Goal: Task Accomplishment & Management: Manage account settings

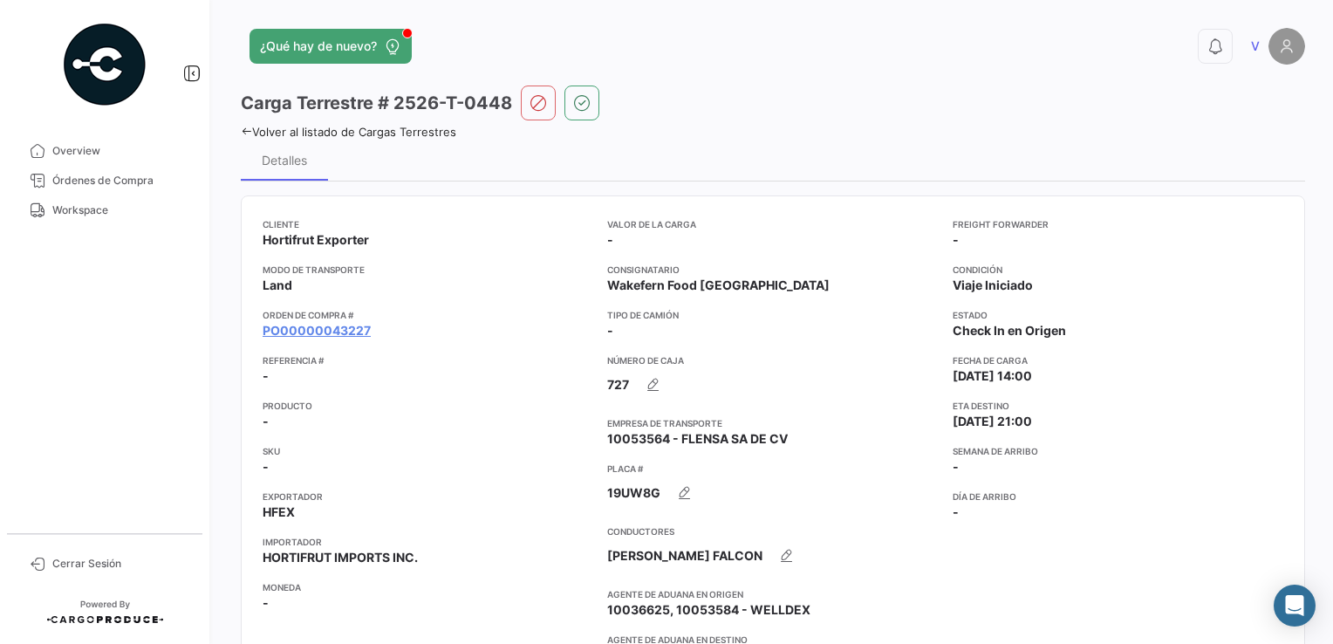
scroll to position [1133, 0]
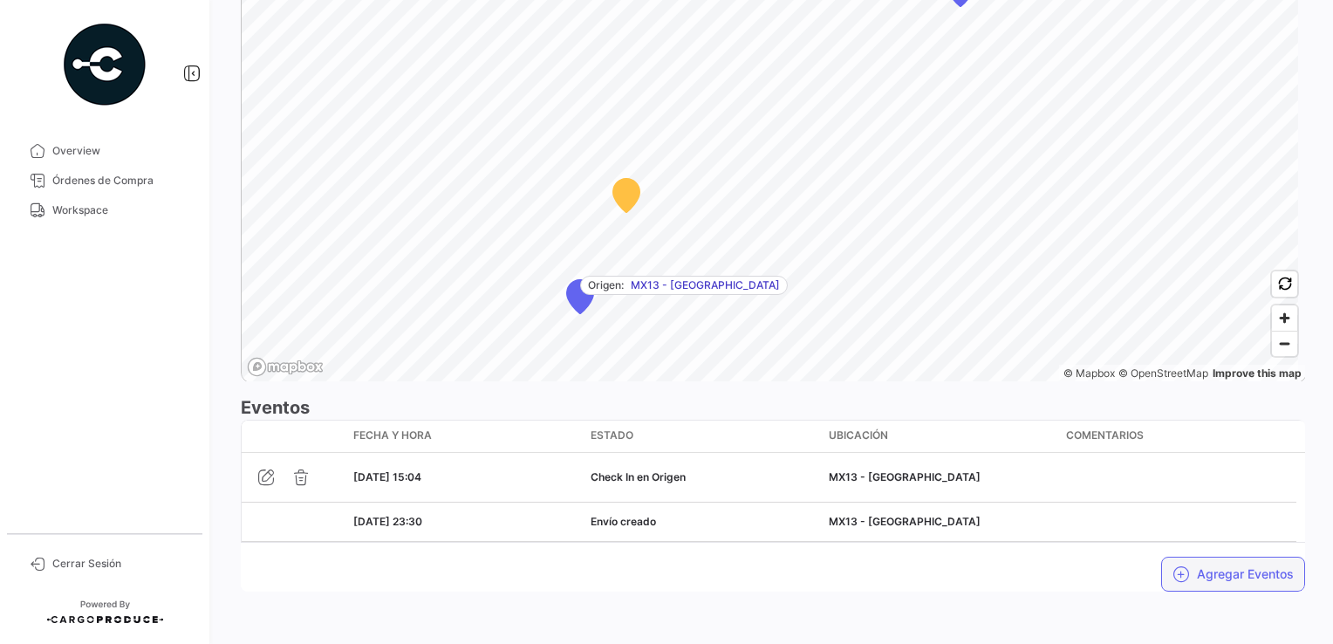
click at [1201, 566] on button "Agregar Eventos" at bounding box center [1234, 574] width 144 height 35
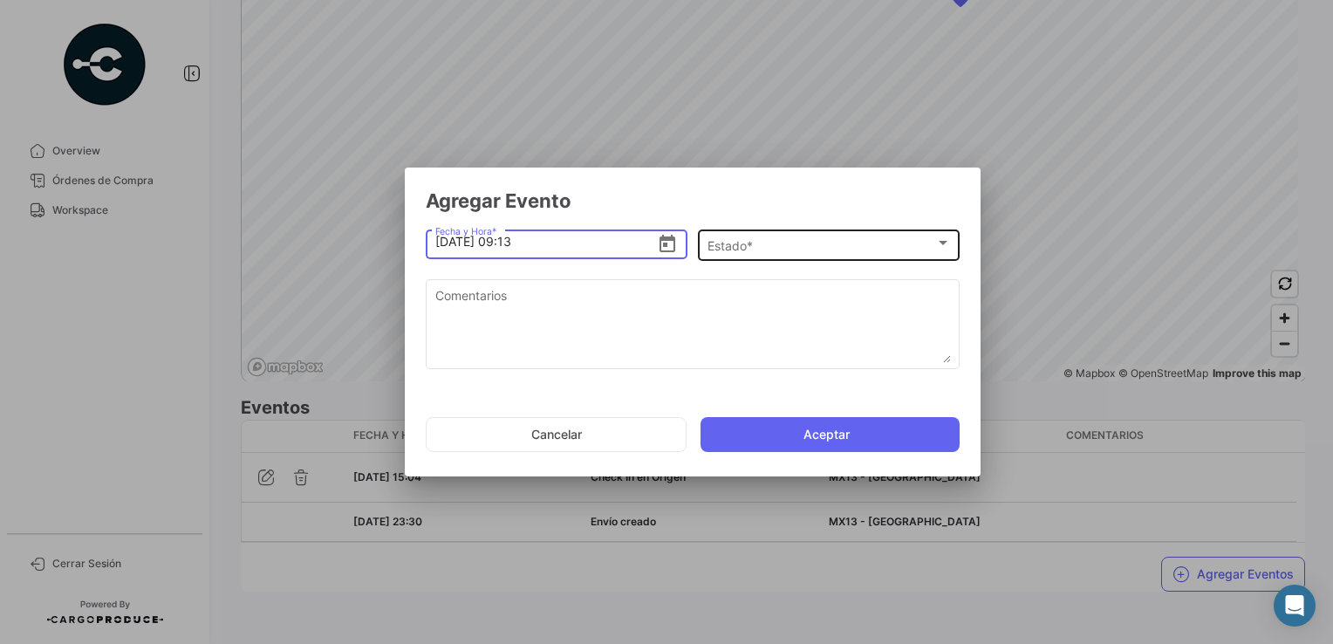
click at [757, 244] on div "Estado *" at bounding box center [822, 246] width 228 height 15
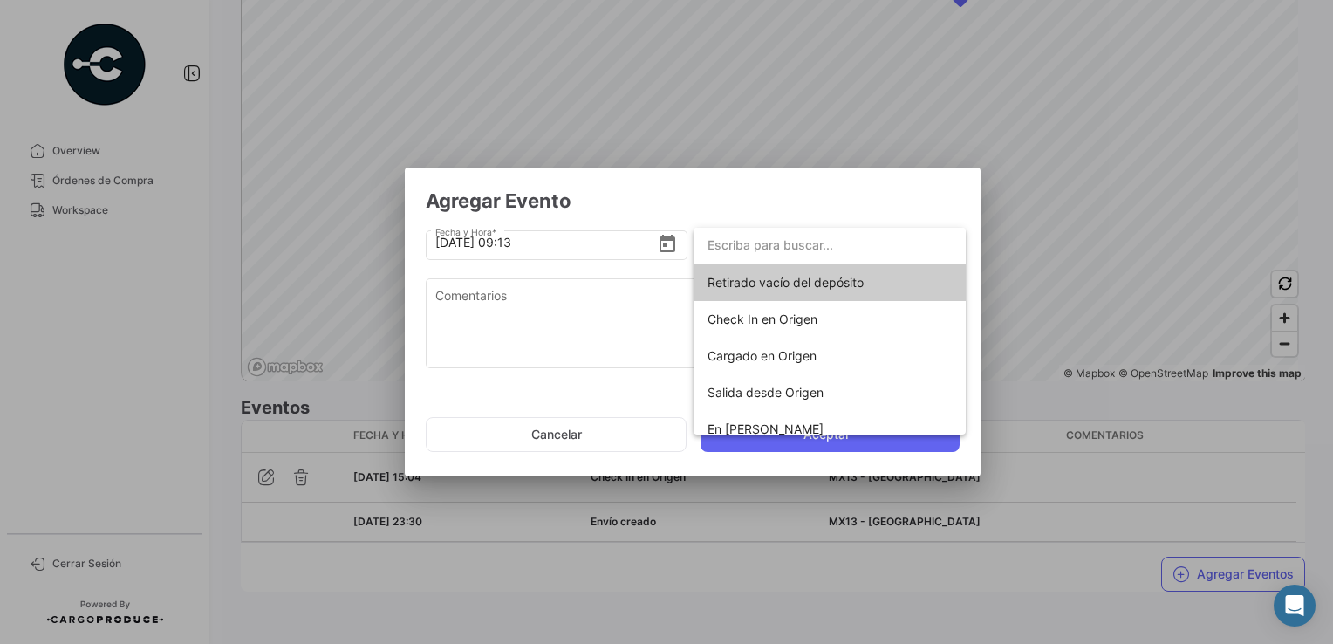
click at [559, 439] on div at bounding box center [666, 322] width 1333 height 644
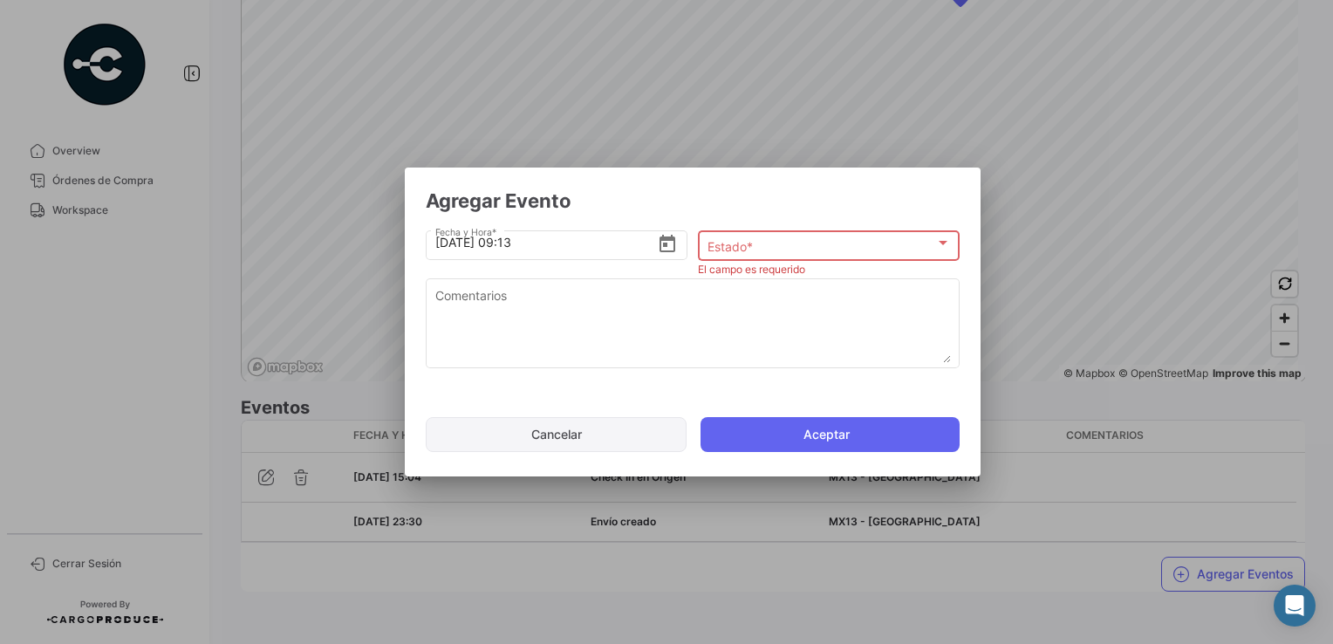
click at [561, 439] on button "Cancelar" at bounding box center [556, 434] width 261 height 35
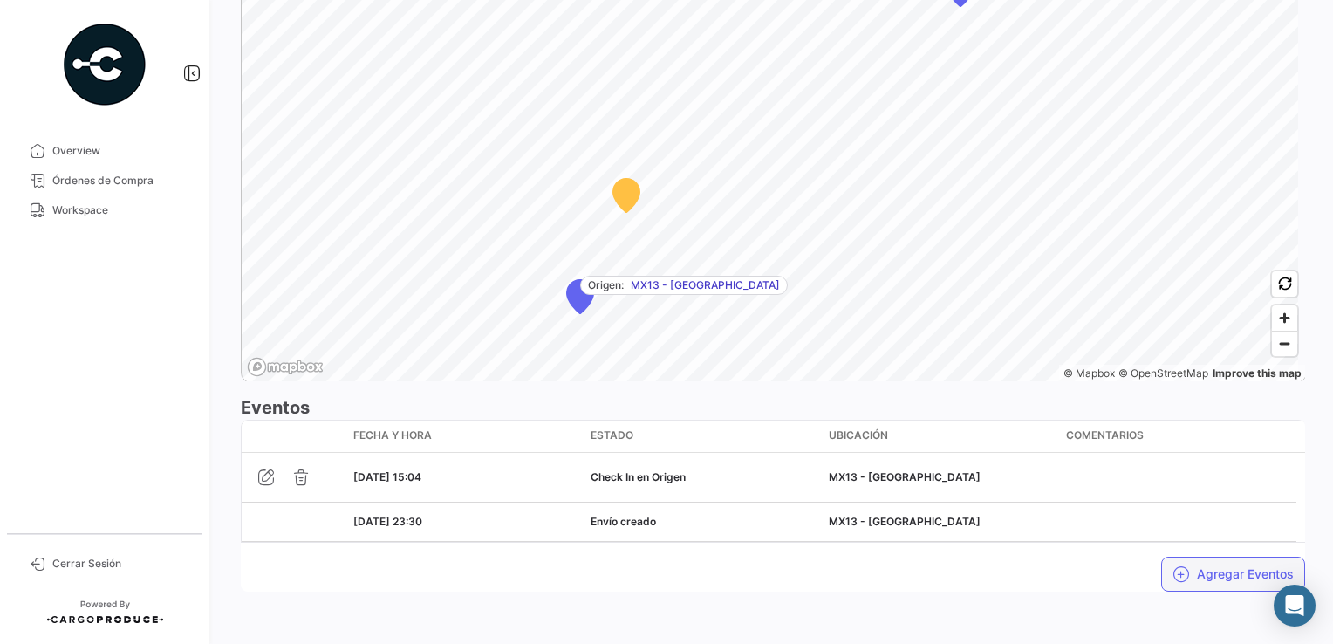
click at [1188, 571] on button "Agregar Eventos" at bounding box center [1234, 574] width 144 height 35
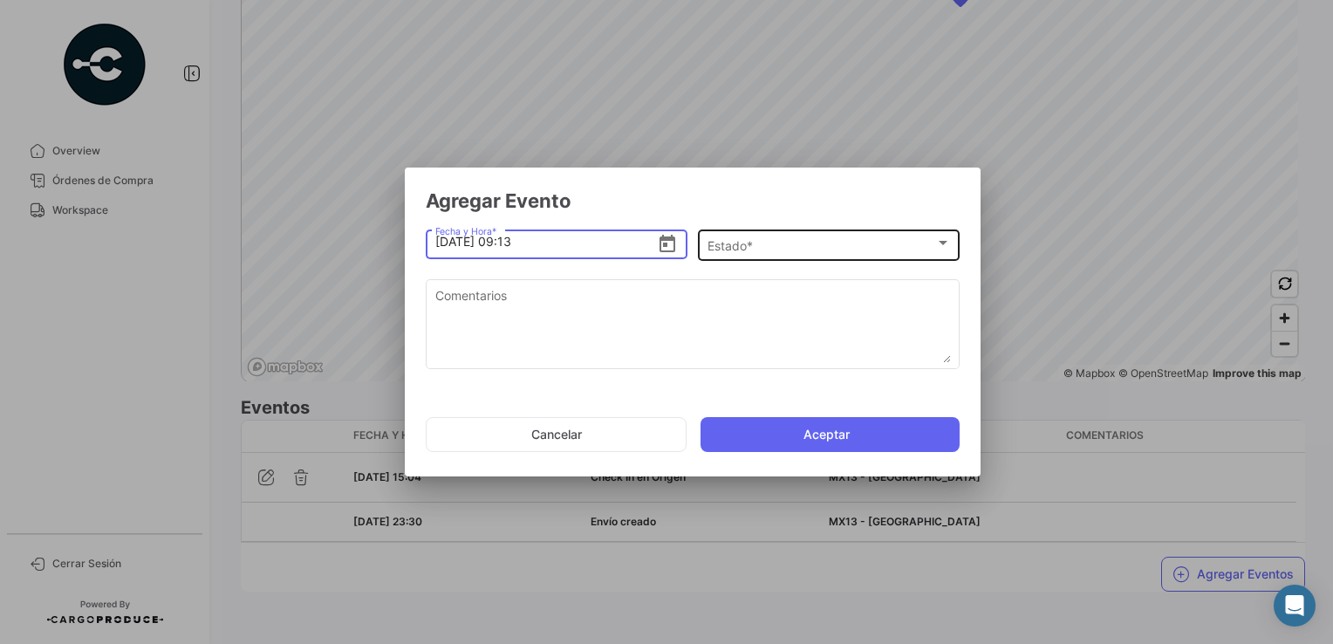
click at [750, 243] on span "Estado *" at bounding box center [822, 246] width 228 height 15
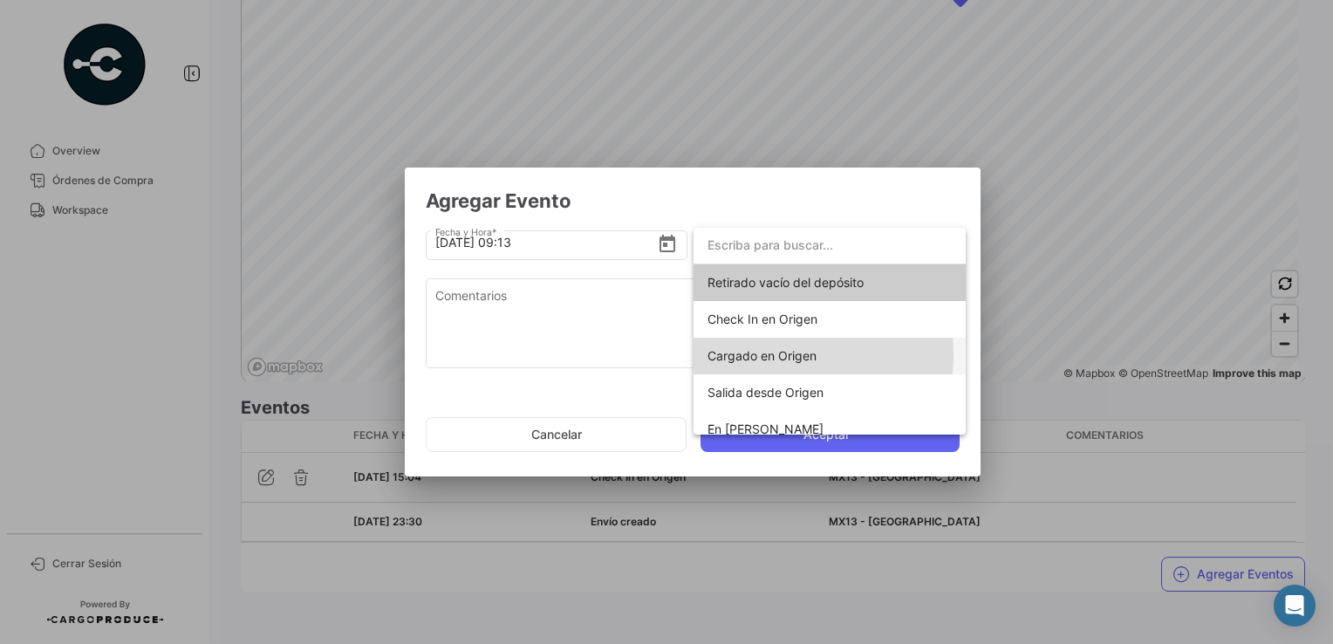
click at [751, 354] on span "Cargado en Origen" at bounding box center [762, 355] width 109 height 15
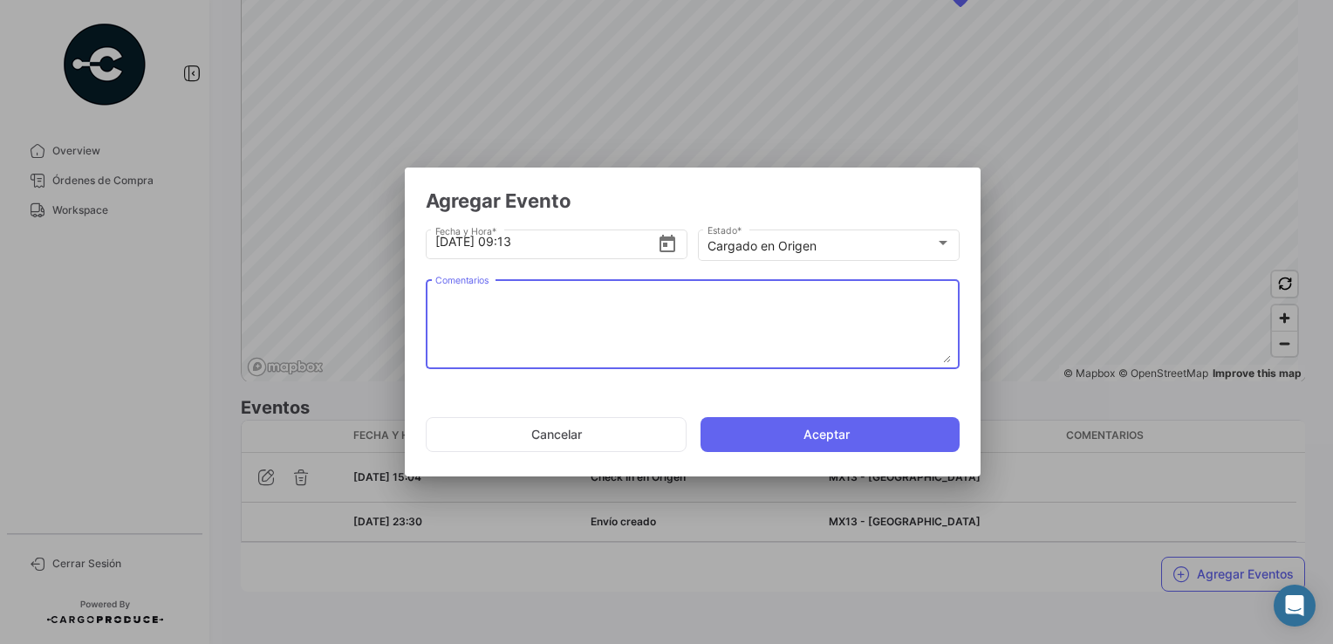
click at [534, 294] on textarea "Comentarios" at bounding box center [693, 324] width 516 height 77
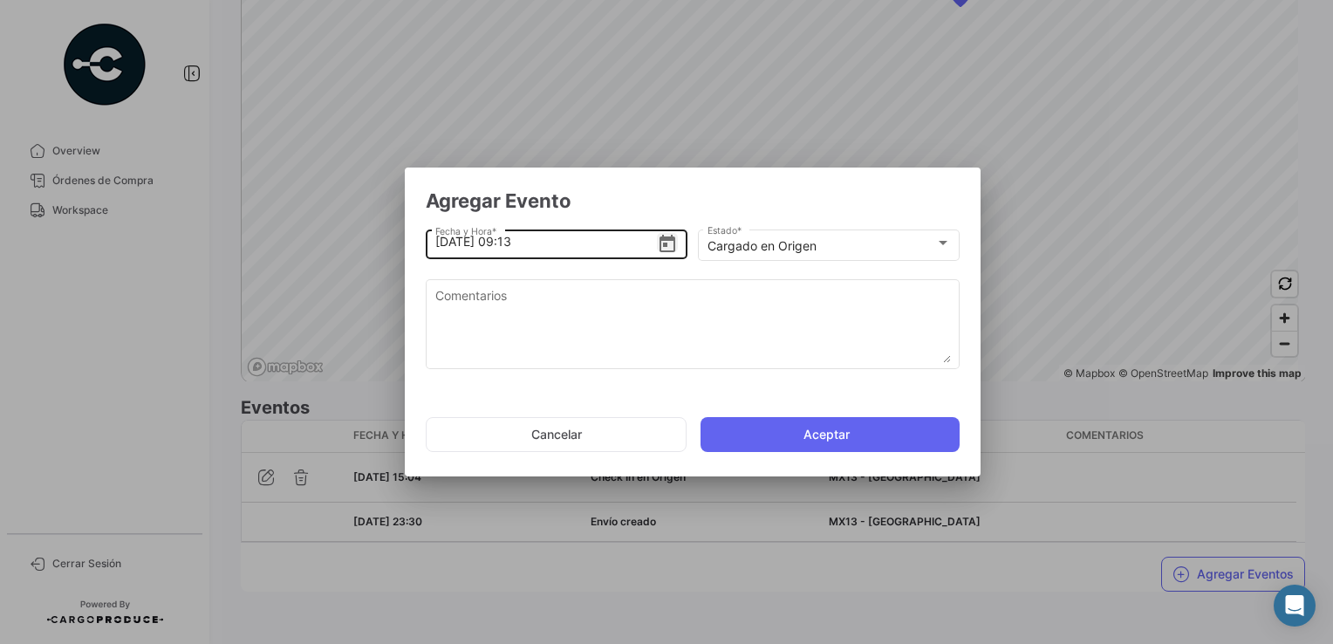
click at [668, 246] on icon "Open calendar" at bounding box center [667, 244] width 21 height 21
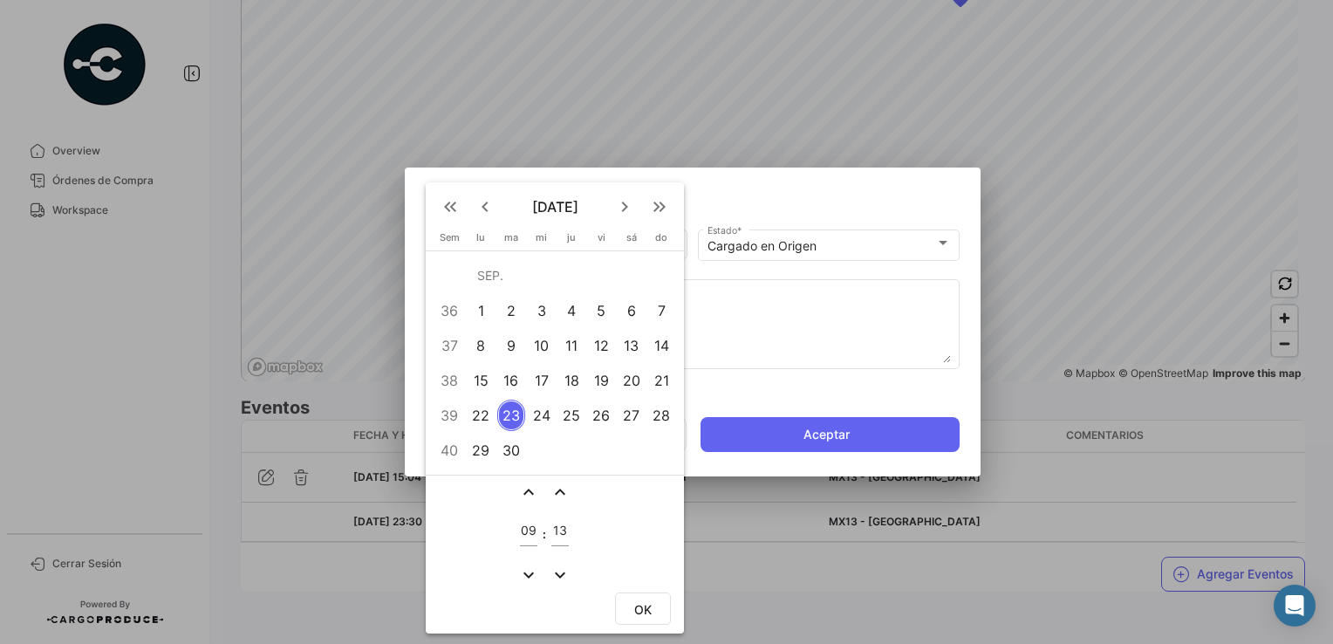
click at [483, 417] on div "22" at bounding box center [481, 415] width 27 height 31
click at [531, 578] on mat-icon "expand_more" at bounding box center [528, 575] width 21 height 21
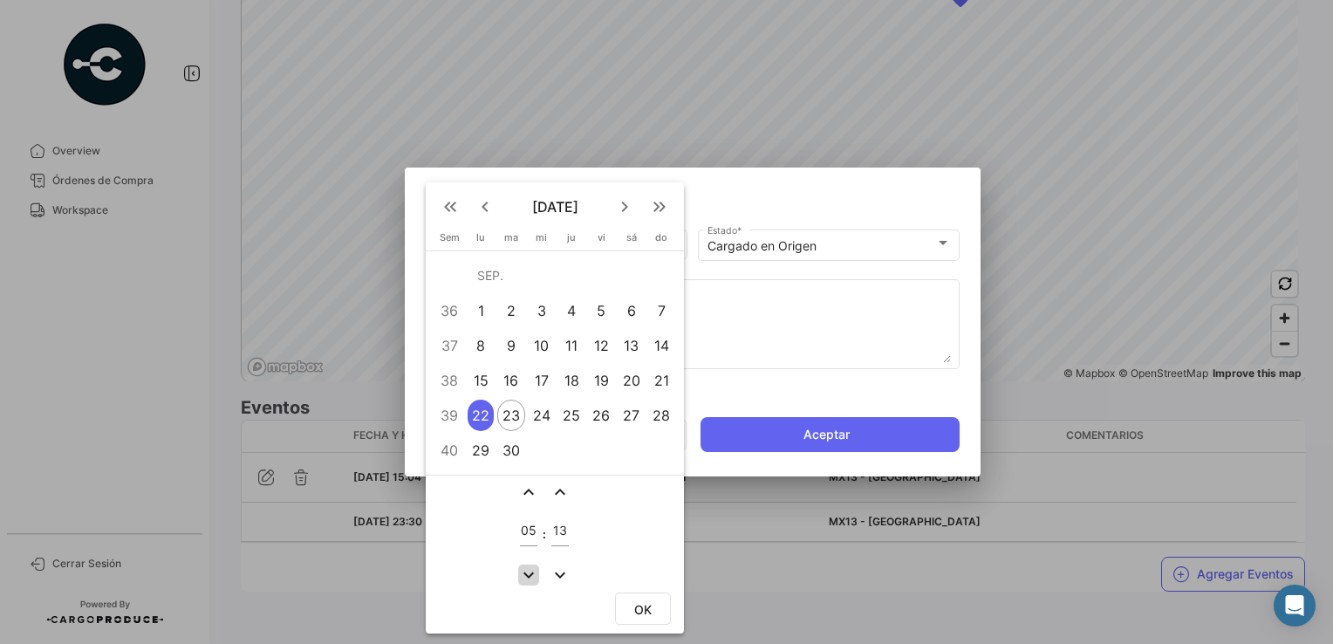
click at [531, 578] on mat-icon "expand_more" at bounding box center [528, 575] width 21 height 21
click at [530, 578] on mat-icon "expand_more" at bounding box center [528, 575] width 21 height 21
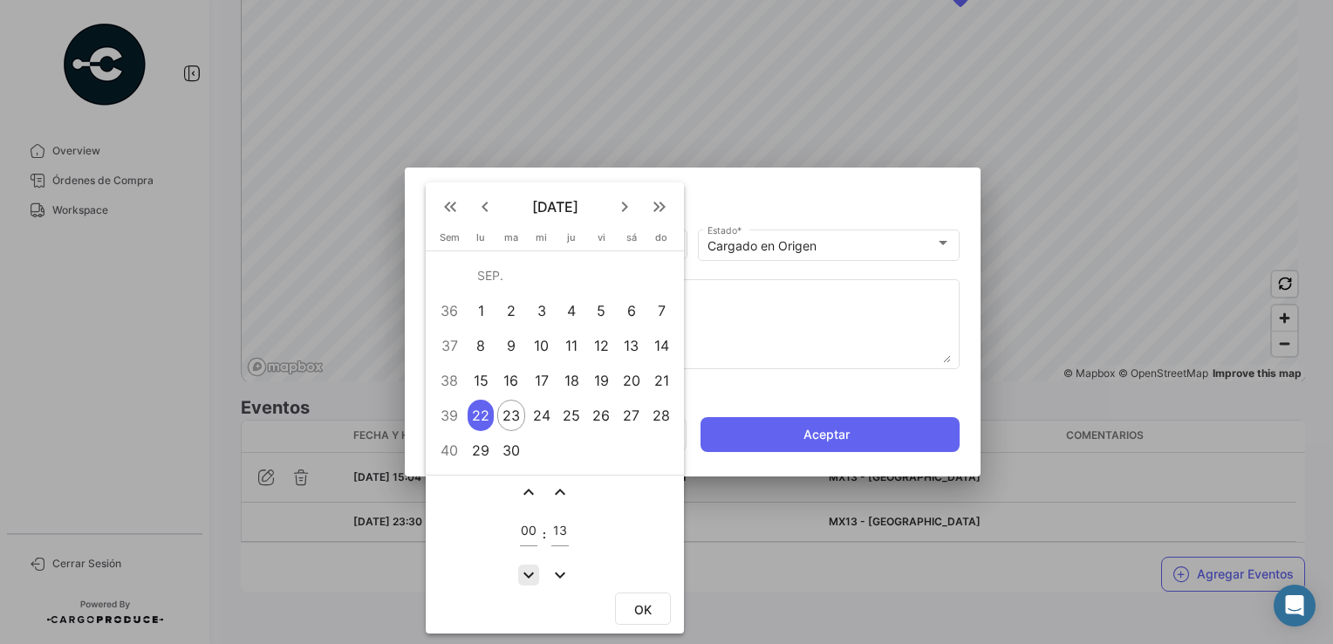
click at [530, 578] on mat-icon "expand_more" at bounding box center [528, 575] width 21 height 21
click at [529, 578] on mat-icon "expand_more" at bounding box center [528, 575] width 21 height 21
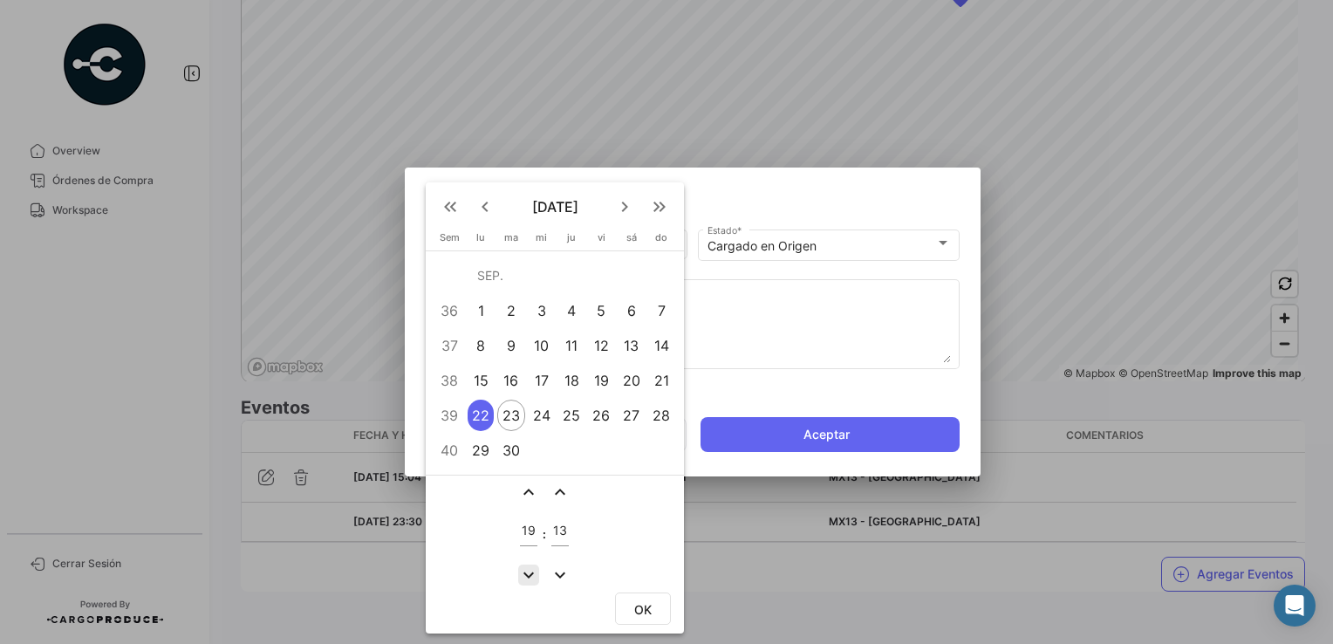
click at [529, 578] on mat-icon "expand_more" at bounding box center [528, 575] width 21 height 21
click at [527, 500] on mat-icon "expand_less" at bounding box center [528, 492] width 21 height 21
type input "17"
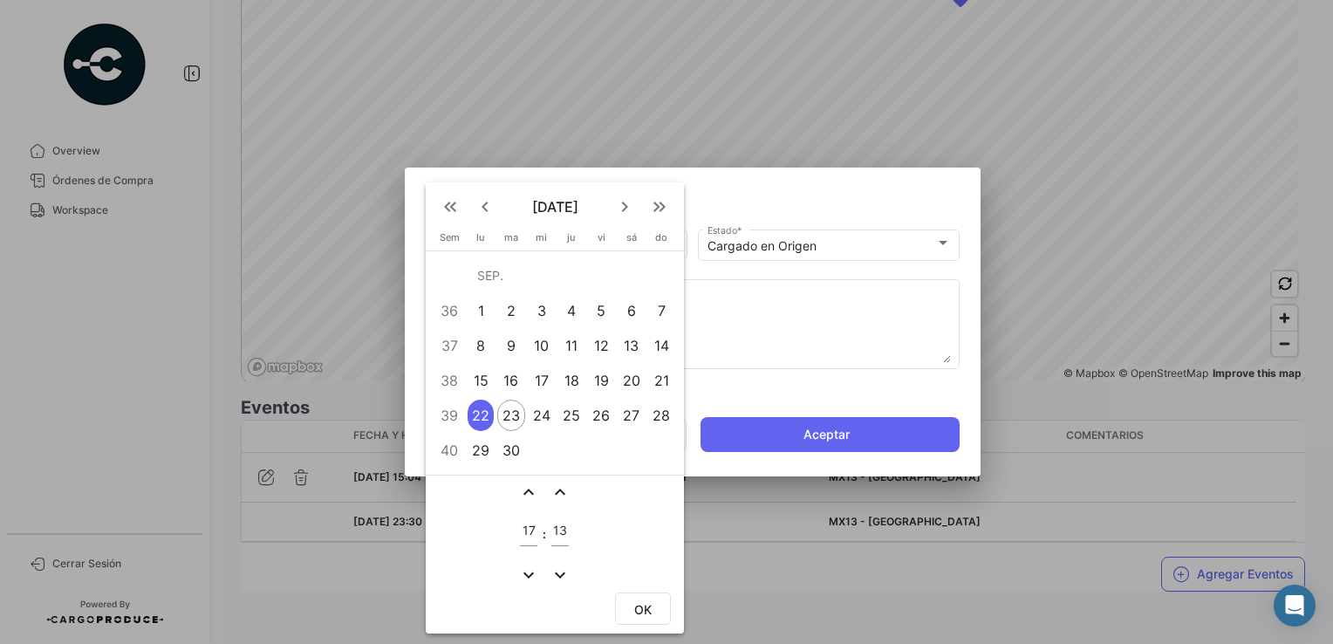
click at [555, 497] on mat-icon "expand_less" at bounding box center [560, 492] width 21 height 21
click at [556, 497] on mat-icon "expand_less" at bounding box center [560, 492] width 21 height 21
click at [557, 497] on mat-icon "expand_less" at bounding box center [560, 492] width 21 height 21
click at [558, 497] on mat-icon "expand_less" at bounding box center [560, 492] width 21 height 21
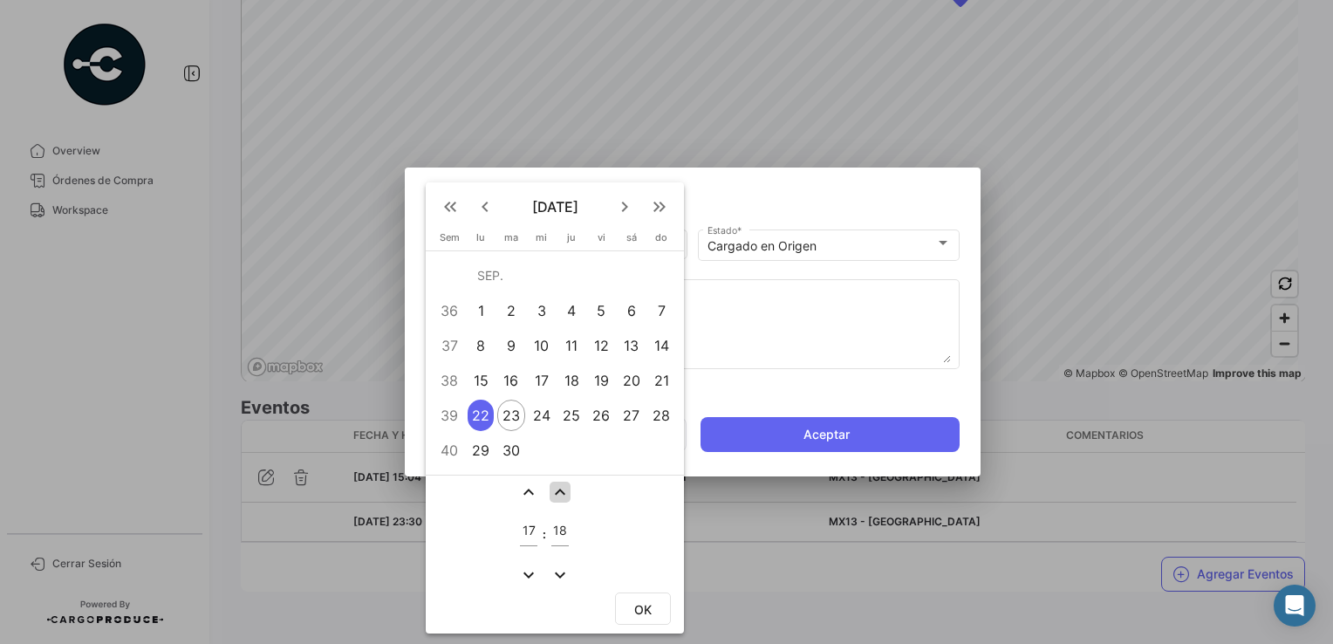
click at [558, 497] on mat-icon "expand_less" at bounding box center [560, 492] width 21 height 21
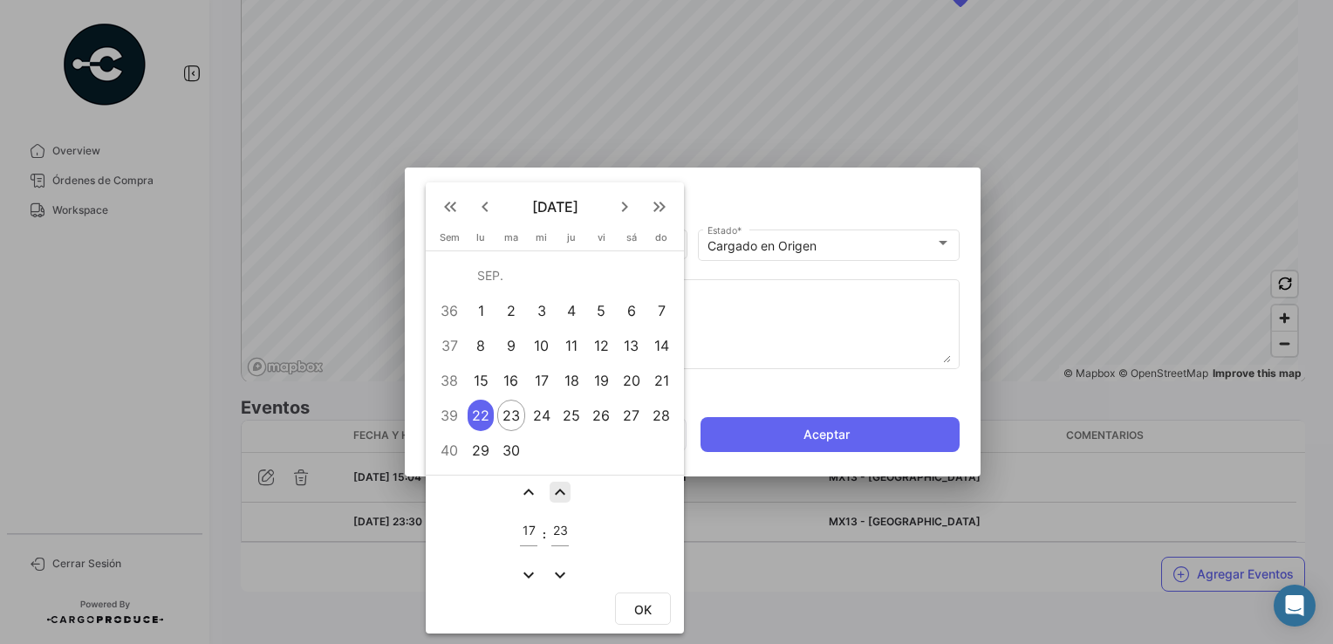
click at [558, 497] on mat-icon "expand_less" at bounding box center [560, 492] width 21 height 21
click at [559, 483] on mat-icon "expand_less" at bounding box center [560, 492] width 21 height 21
click at [555, 484] on mat-icon "expand_less" at bounding box center [560, 492] width 21 height 21
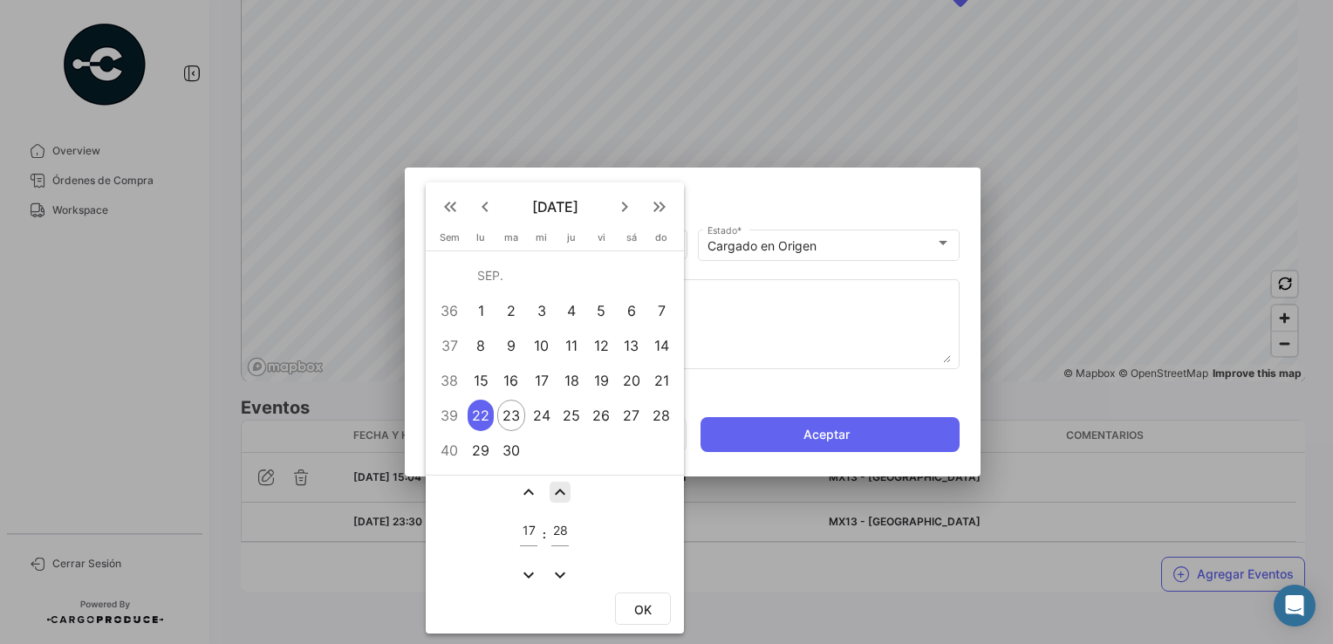
click at [555, 484] on mat-icon "expand_less" at bounding box center [560, 492] width 21 height 21
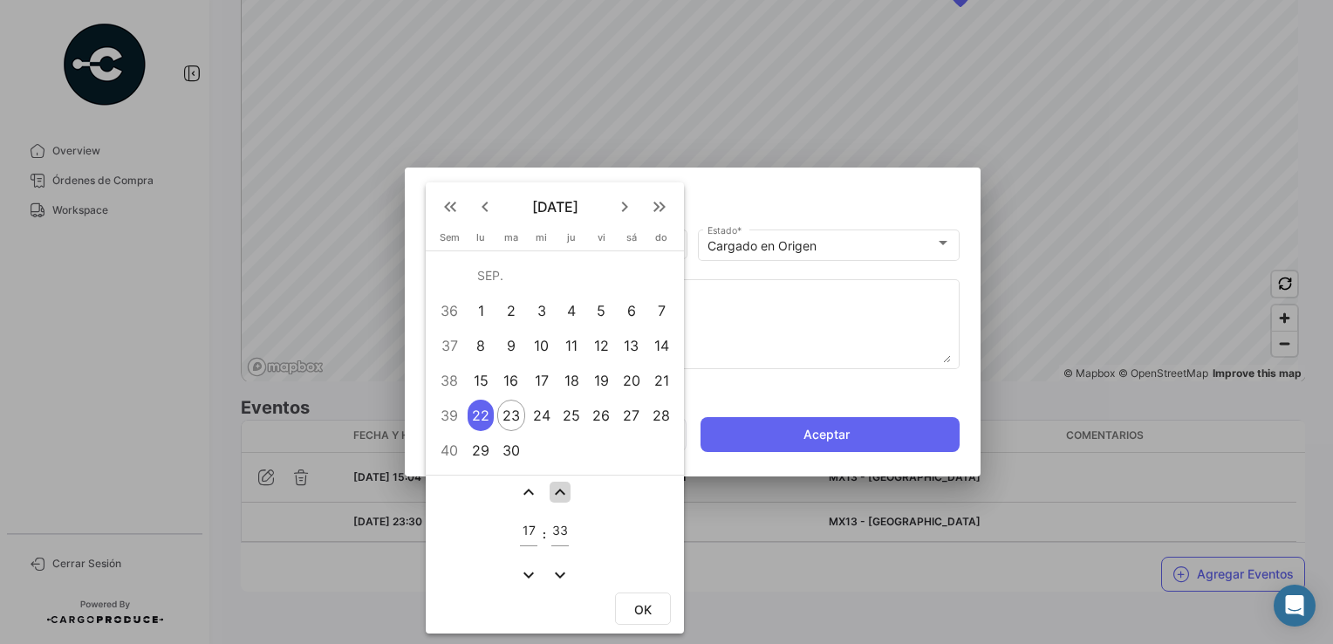
click at [555, 484] on mat-icon "expand_less" at bounding box center [560, 492] width 21 height 21
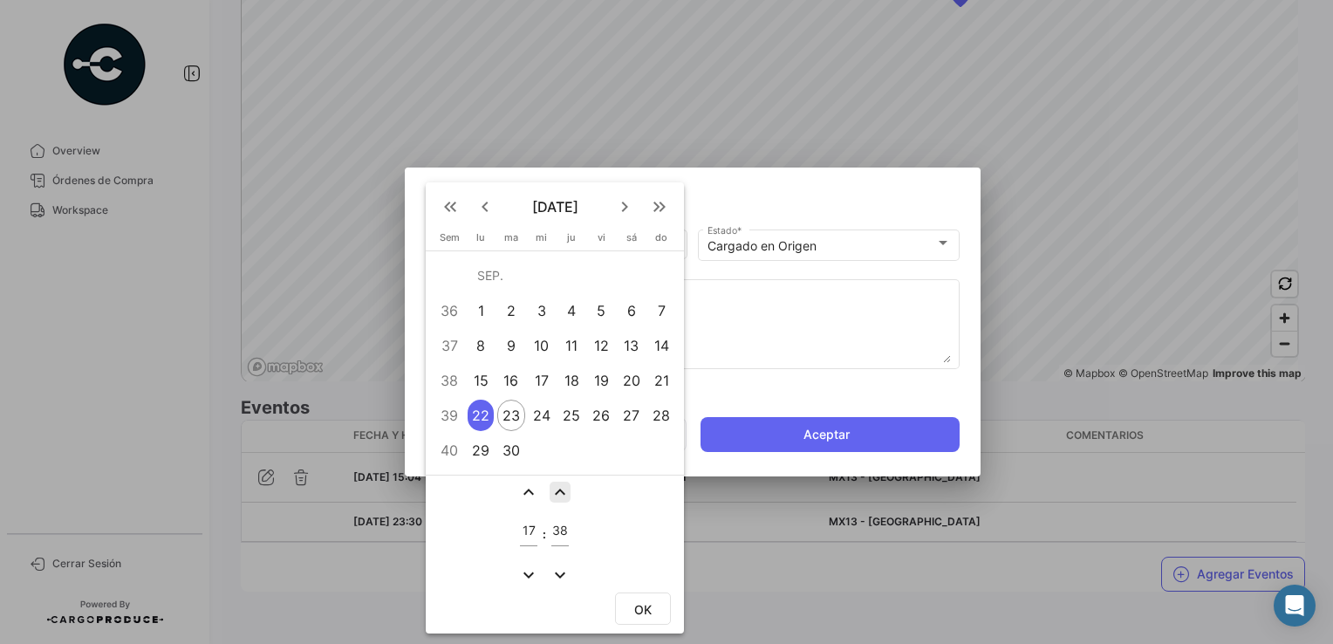
click at [555, 484] on mat-icon "expand_less" at bounding box center [560, 492] width 21 height 21
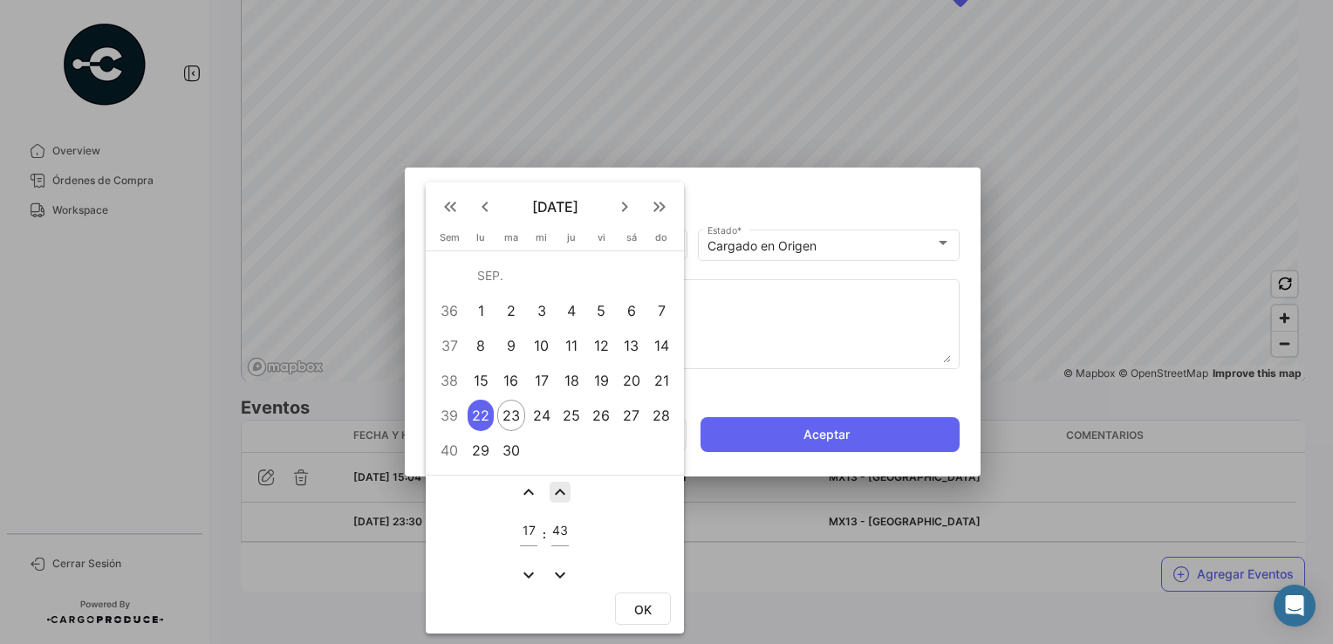
click at [555, 484] on mat-icon "expand_less" at bounding box center [560, 492] width 21 height 21
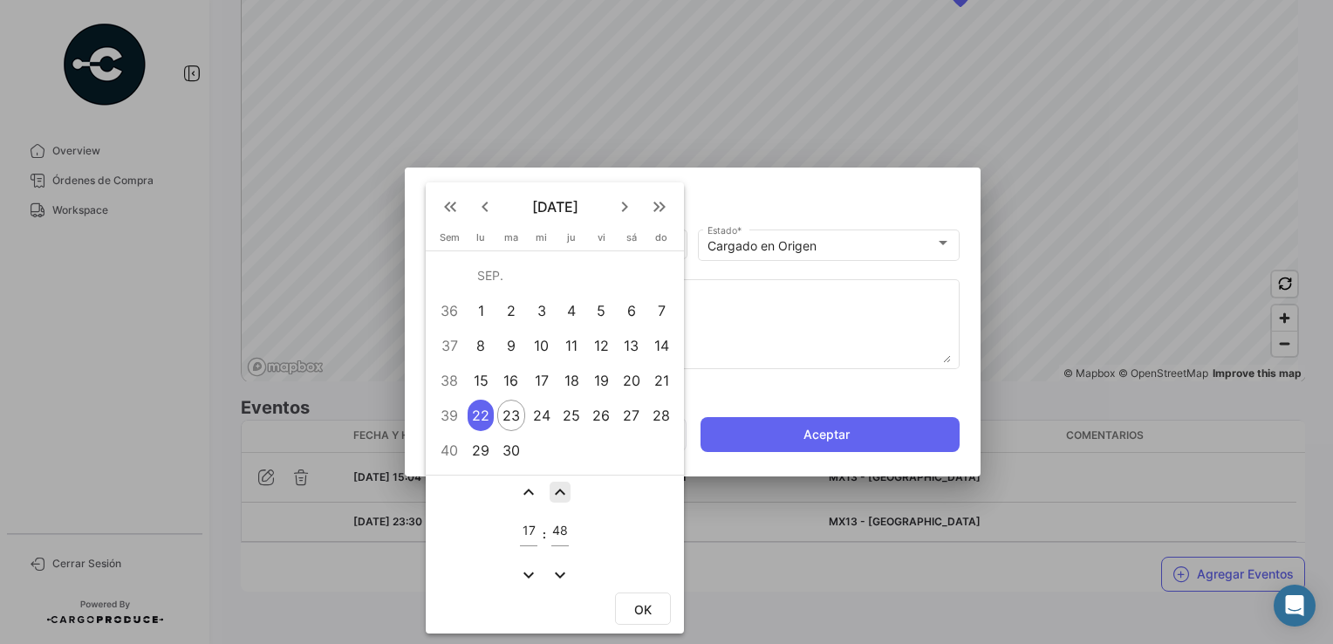
click at [555, 484] on mat-icon "expand_less" at bounding box center [560, 492] width 21 height 21
click at [554, 485] on mat-icon "expand_less" at bounding box center [560, 492] width 21 height 21
click at [554, 487] on mat-icon "expand_less" at bounding box center [560, 492] width 21 height 21
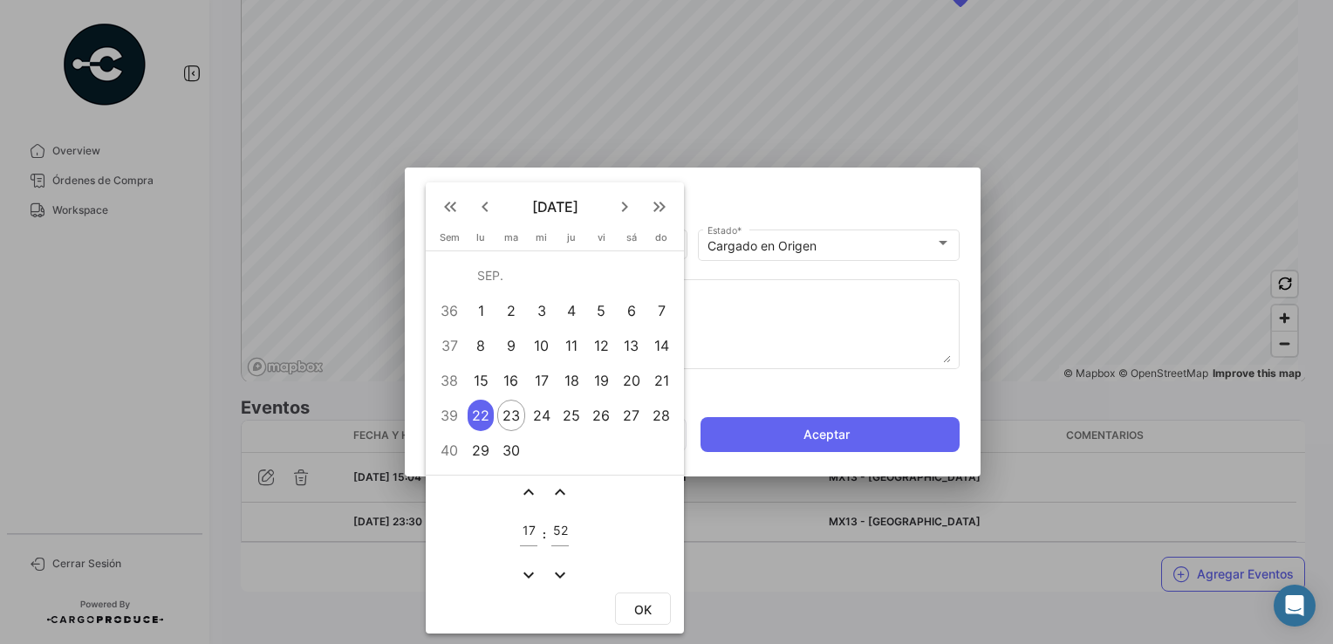
type input "53"
click at [632, 609] on button "OK" at bounding box center [643, 609] width 56 height 32
type input "[DATE] 17:53"
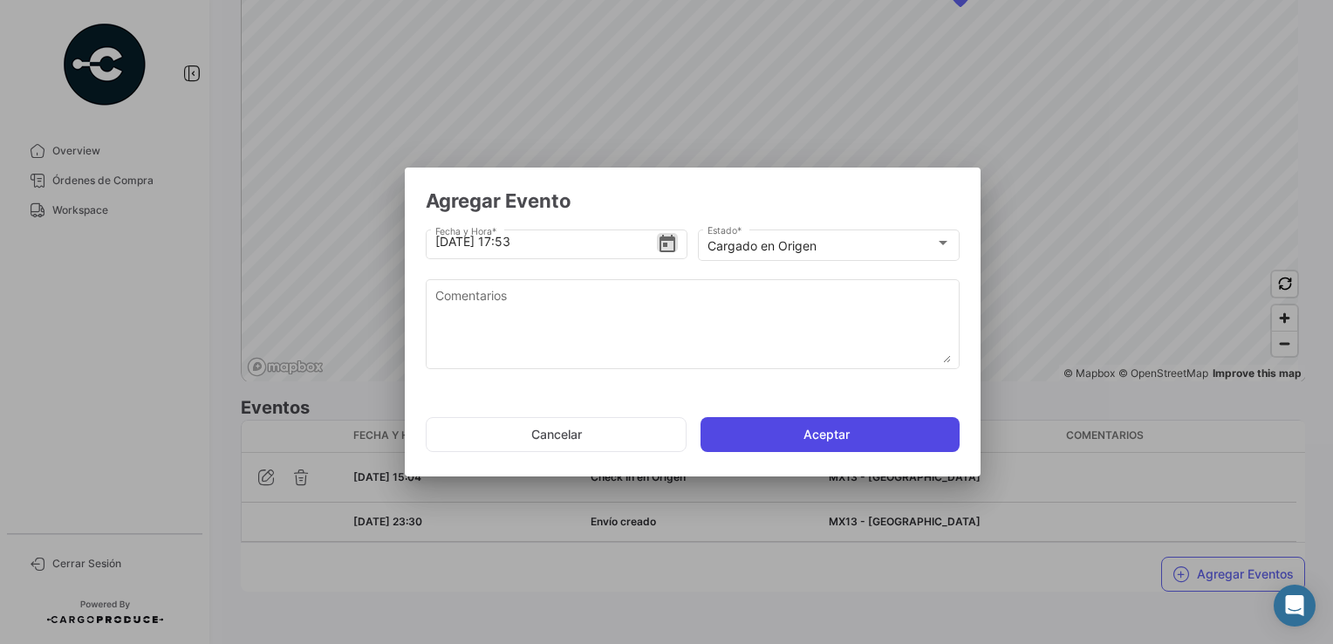
click at [818, 440] on button "Aceptar" at bounding box center [830, 434] width 259 height 35
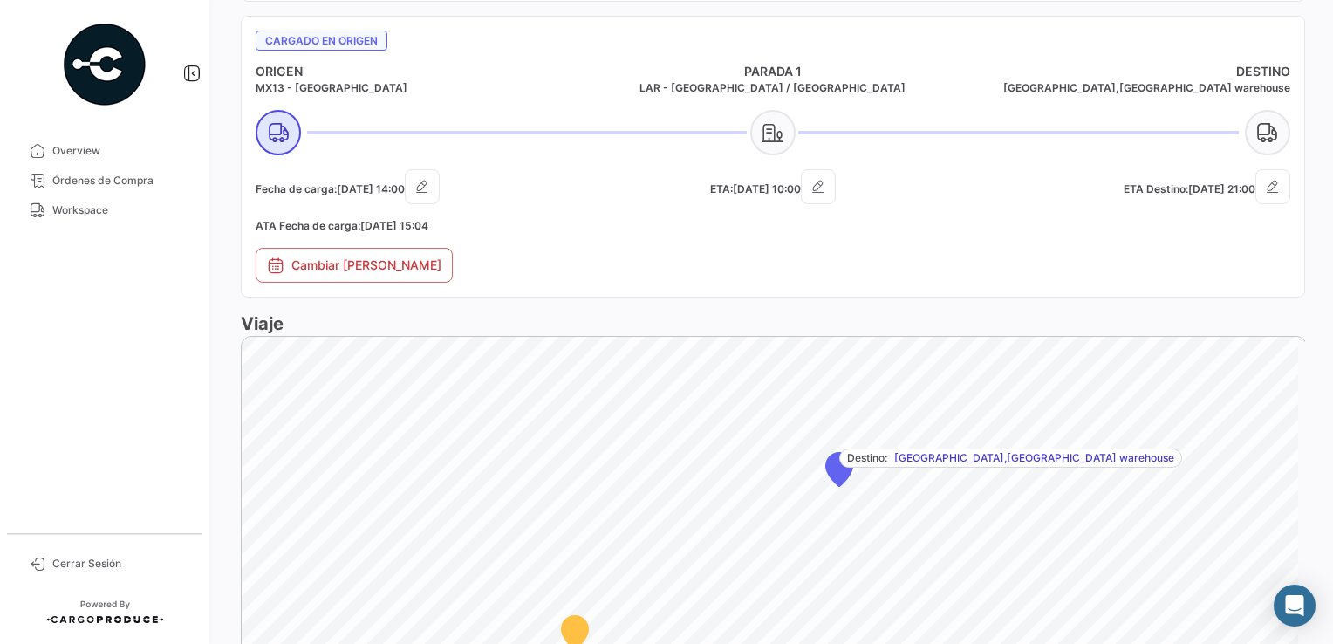
scroll to position [1182, 0]
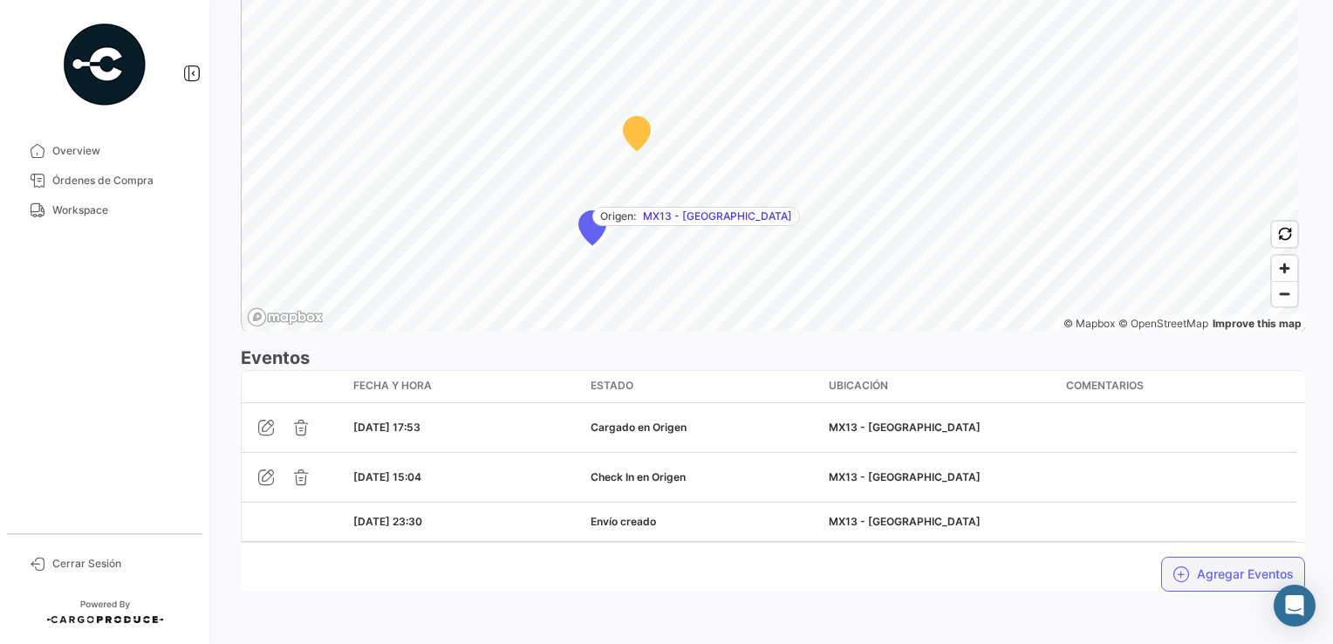
click at [1201, 579] on button "Agregar Eventos" at bounding box center [1234, 574] width 144 height 35
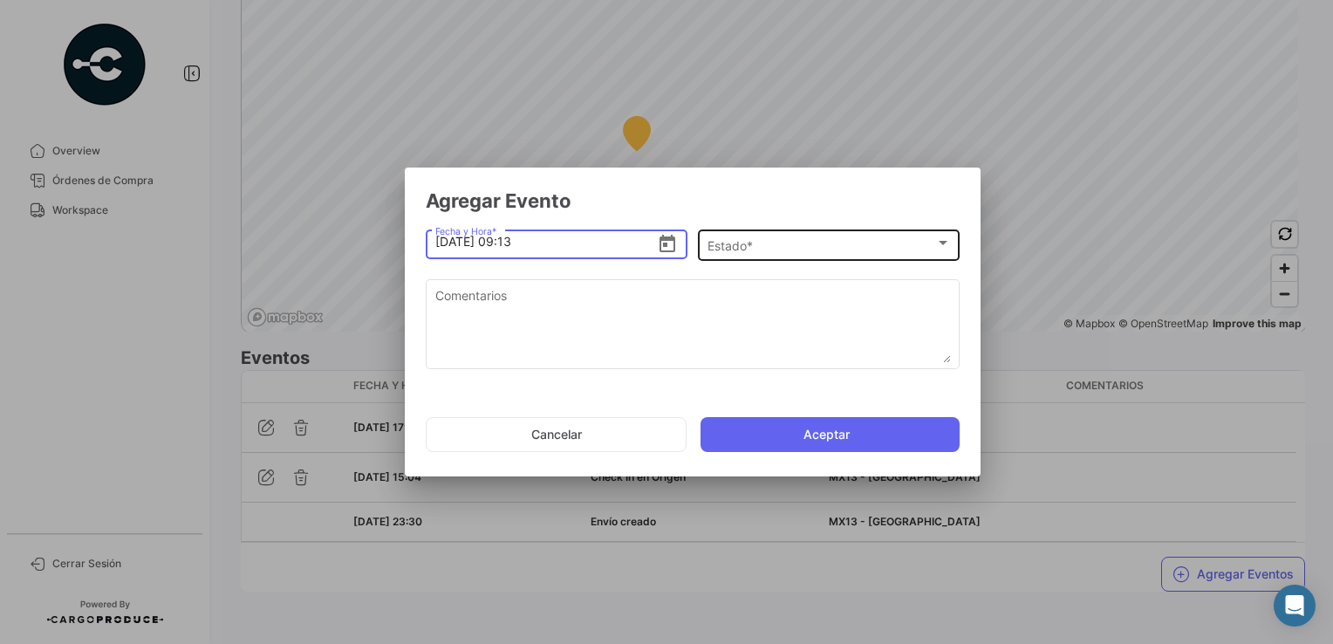
click at [782, 249] on div "Estado *" at bounding box center [822, 246] width 228 height 15
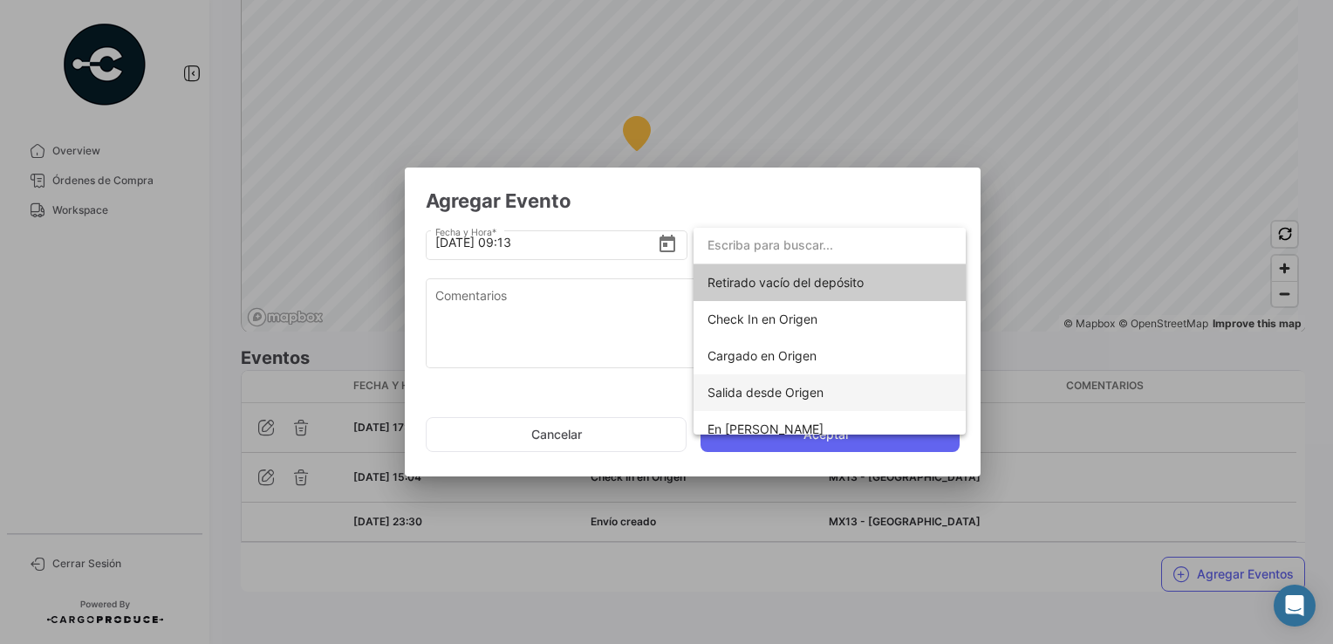
click at [745, 396] on span "Salida desde Origen" at bounding box center [766, 392] width 116 height 15
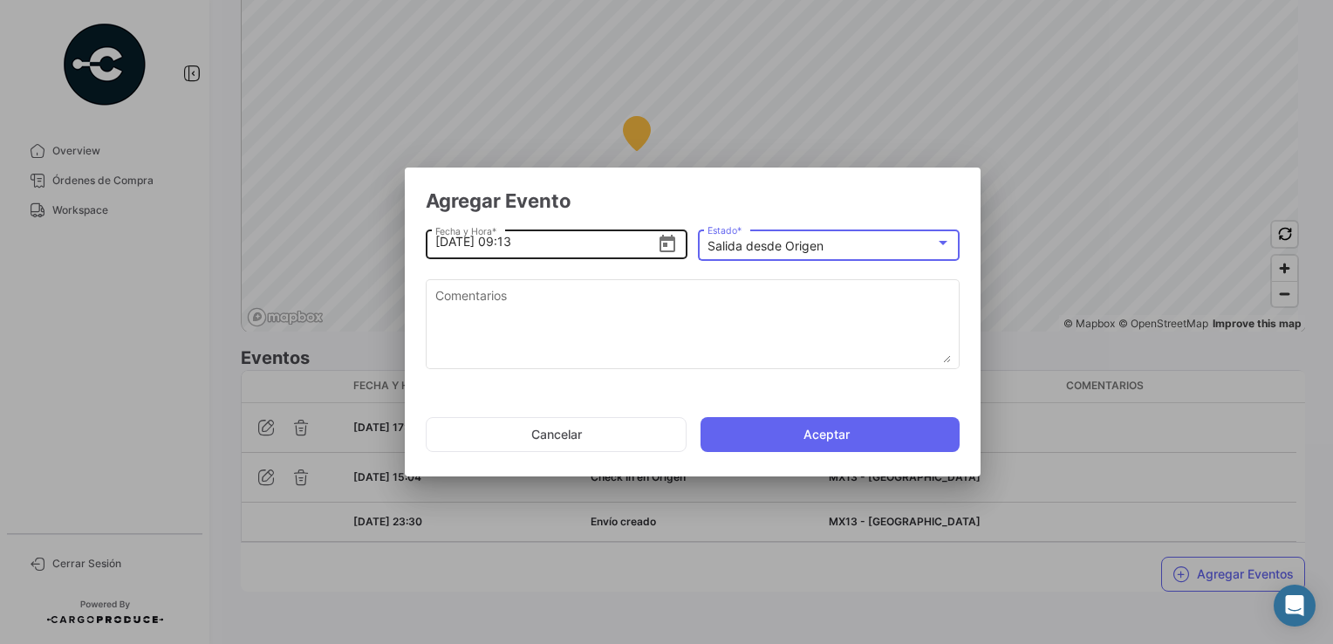
click at [660, 245] on icon "Open calendar" at bounding box center [668, 243] width 16 height 17
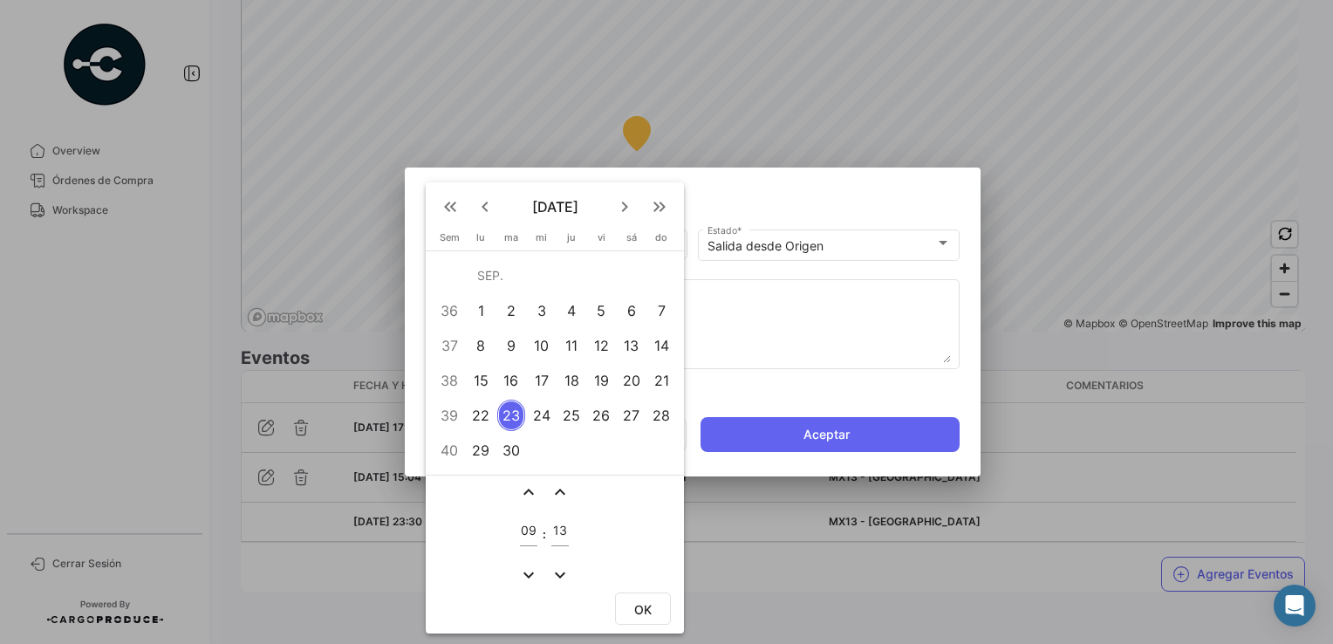
click at [490, 417] on div "22" at bounding box center [481, 415] width 27 height 31
click at [524, 570] on mat-icon "expand_more" at bounding box center [528, 575] width 21 height 21
click at [524, 571] on mat-icon "expand_more" at bounding box center [528, 575] width 21 height 21
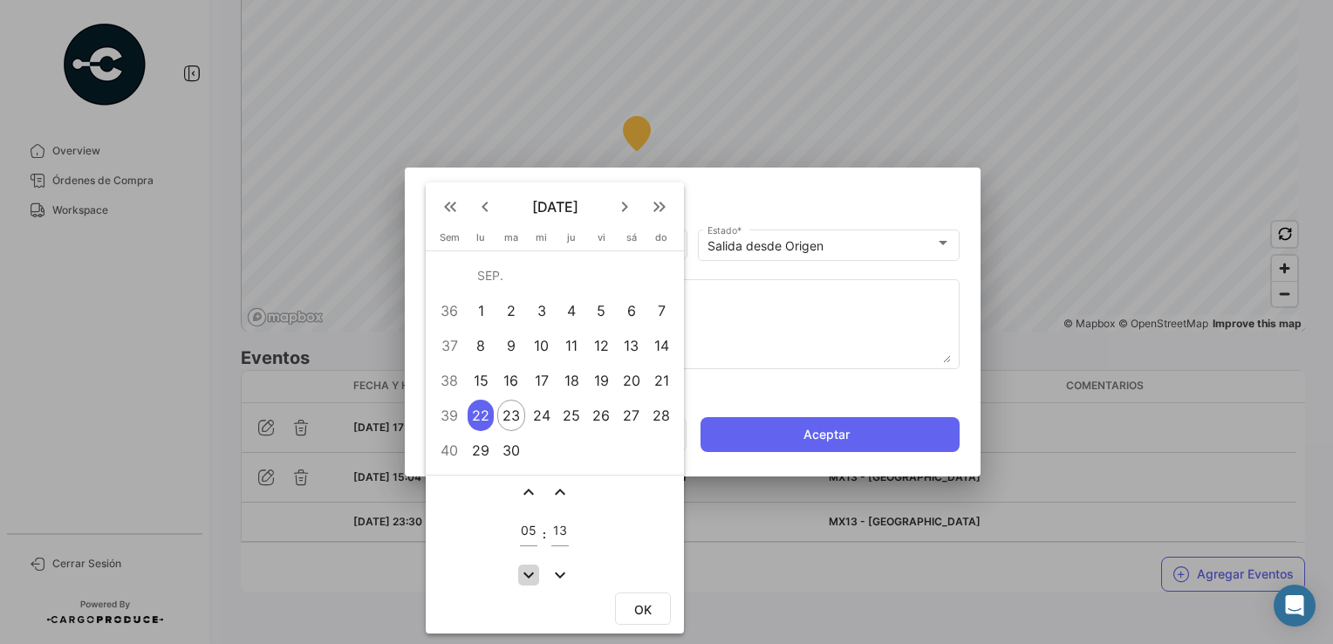
click at [524, 571] on mat-icon "expand_more" at bounding box center [528, 575] width 21 height 21
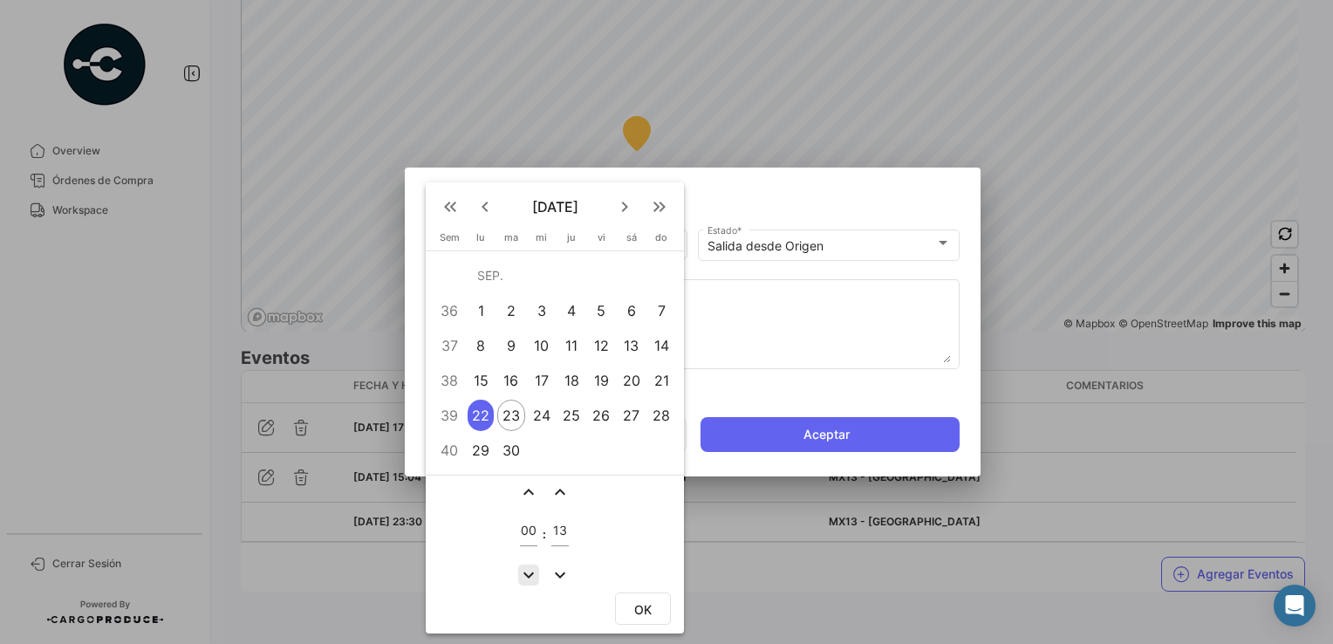
click at [524, 571] on mat-icon "expand_more" at bounding box center [528, 575] width 21 height 21
click at [525, 571] on mat-icon "expand_more" at bounding box center [528, 575] width 21 height 21
type input "20"
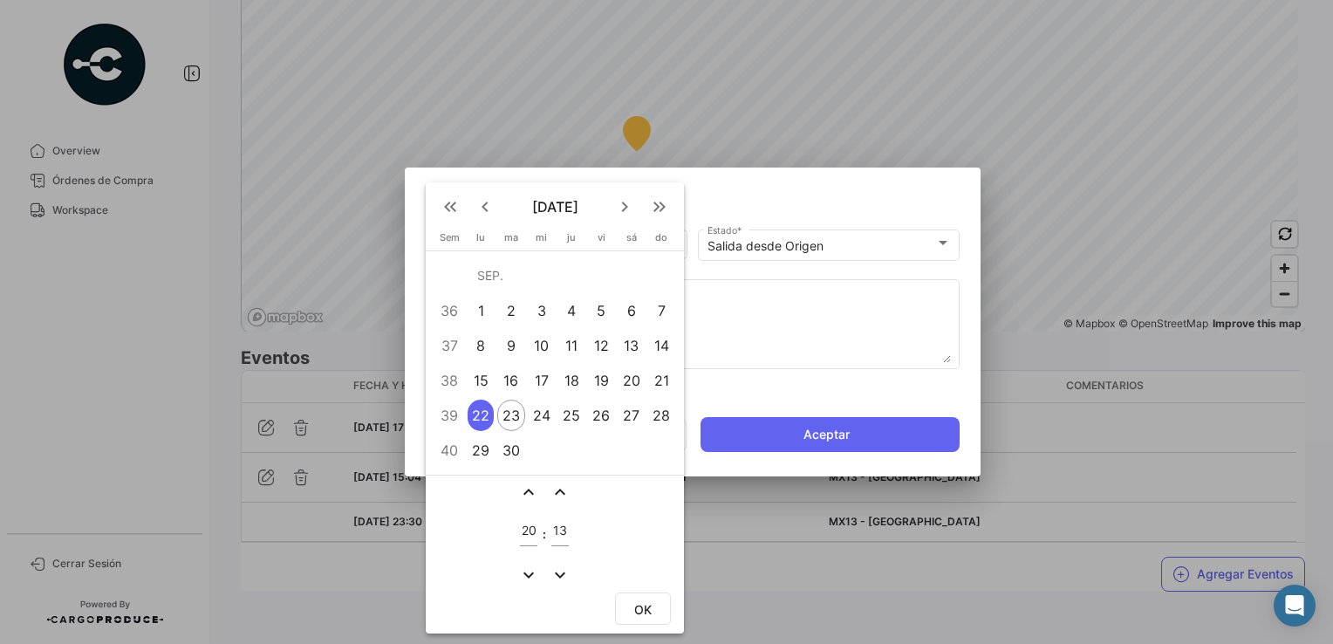
click at [556, 571] on mat-icon "expand_more" at bounding box center [560, 575] width 21 height 21
click at [555, 572] on mat-icon "expand_more" at bounding box center [560, 575] width 21 height 21
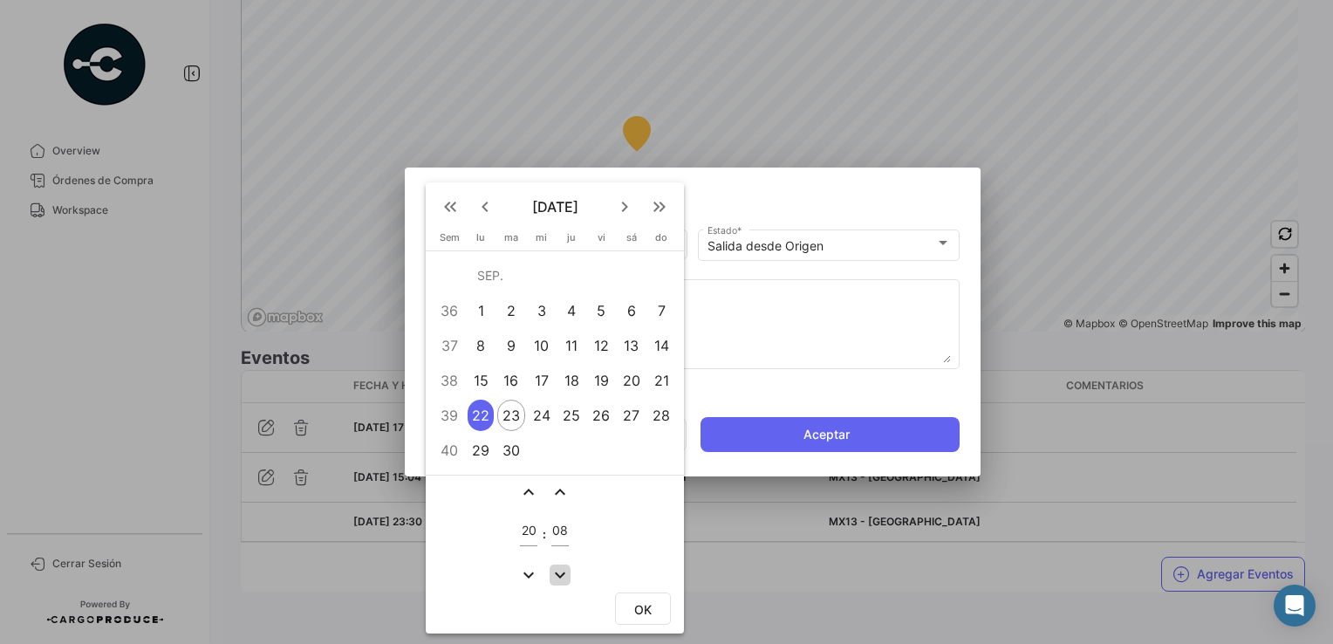
click at [555, 572] on mat-icon "expand_more" at bounding box center [560, 575] width 21 height 21
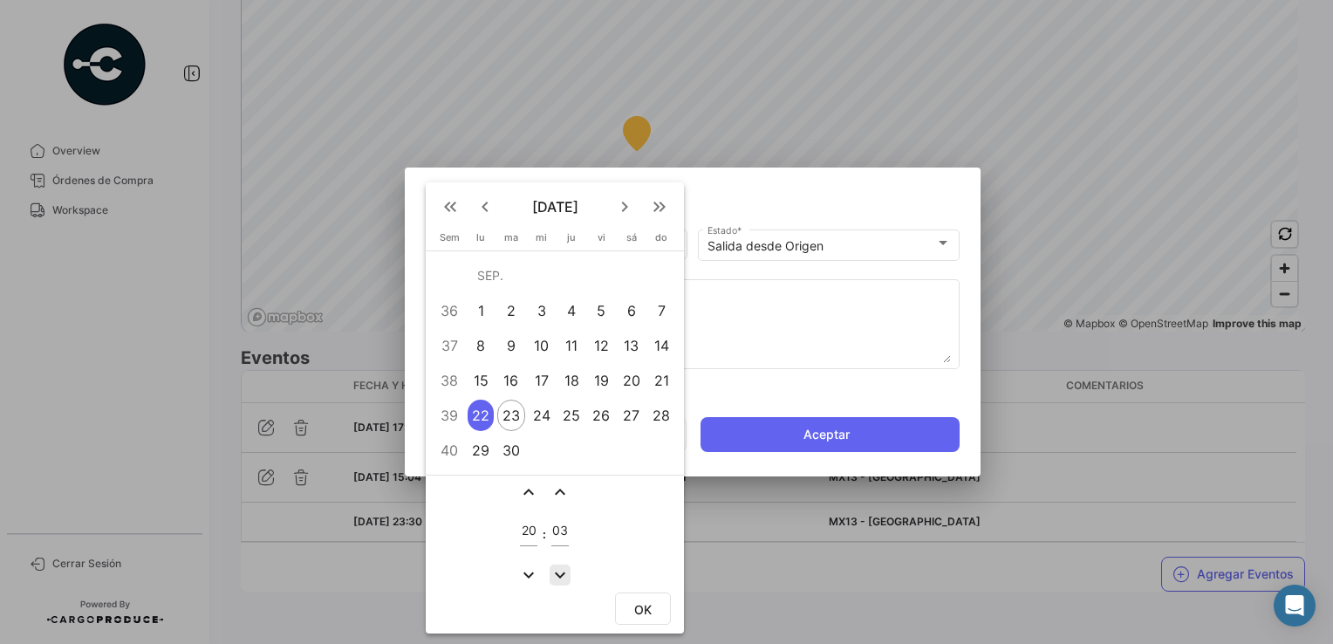
click at [555, 572] on mat-icon "expand_more" at bounding box center [560, 575] width 21 height 21
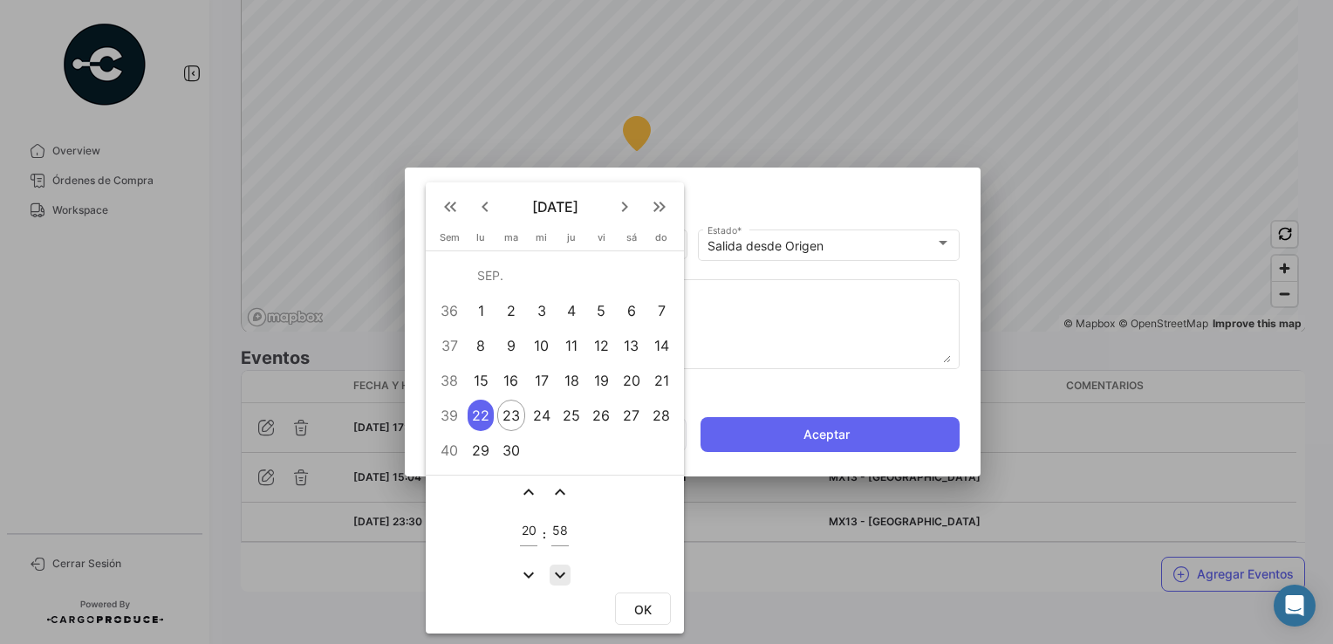
click at [555, 572] on mat-icon "expand_more" at bounding box center [560, 575] width 21 height 21
click at [556, 572] on mat-icon "expand_more" at bounding box center [560, 575] width 21 height 21
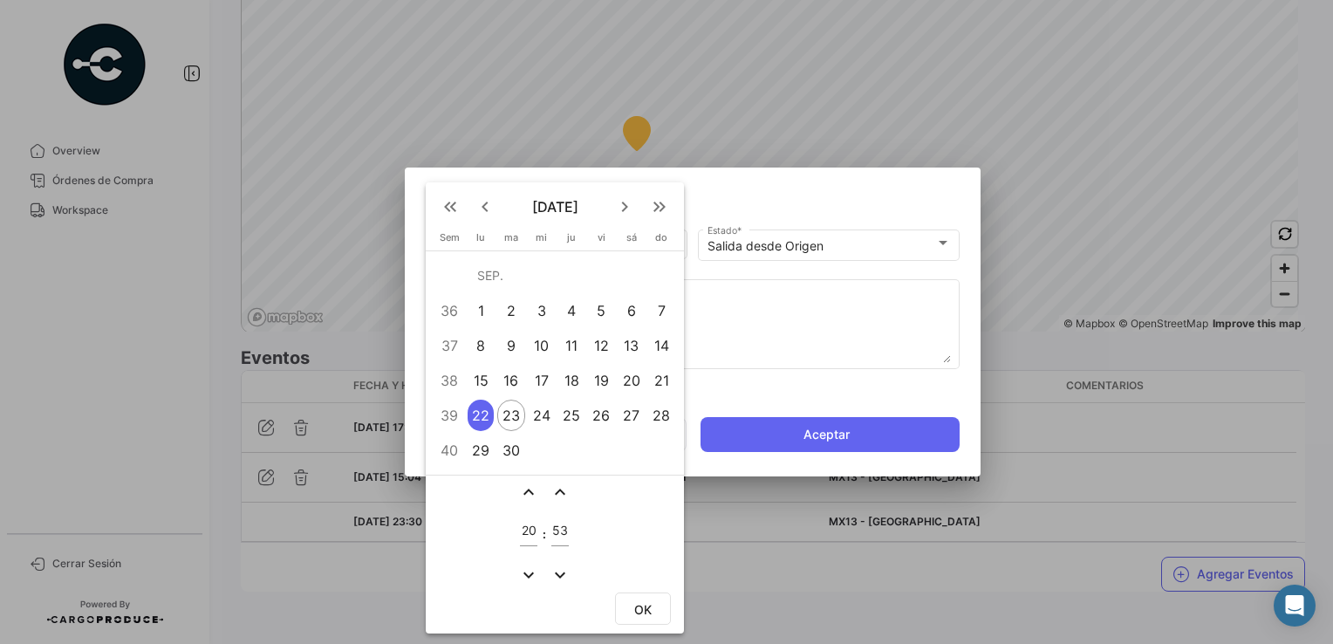
click at [556, 572] on mat-icon "expand_more" at bounding box center [560, 575] width 21 height 21
type input "52"
click at [634, 611] on span "OK" at bounding box center [642, 609] width 17 height 15
type input "[DATE] 20:52"
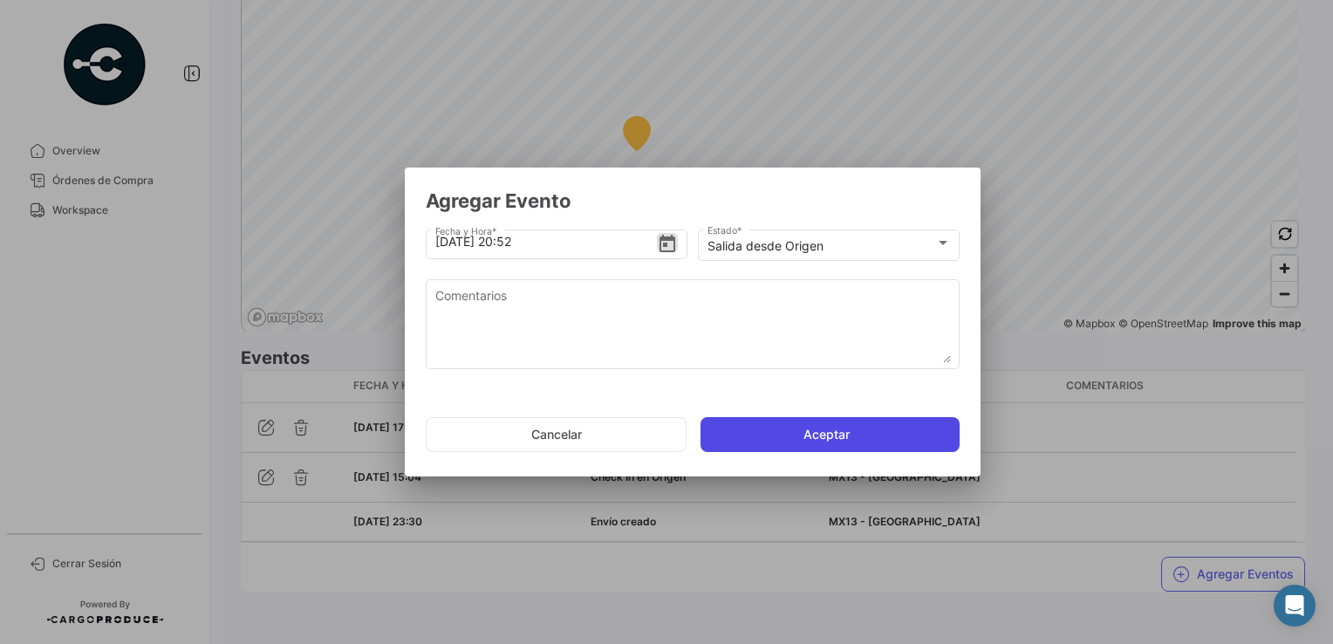
click at [789, 439] on button "Aceptar" at bounding box center [830, 434] width 259 height 35
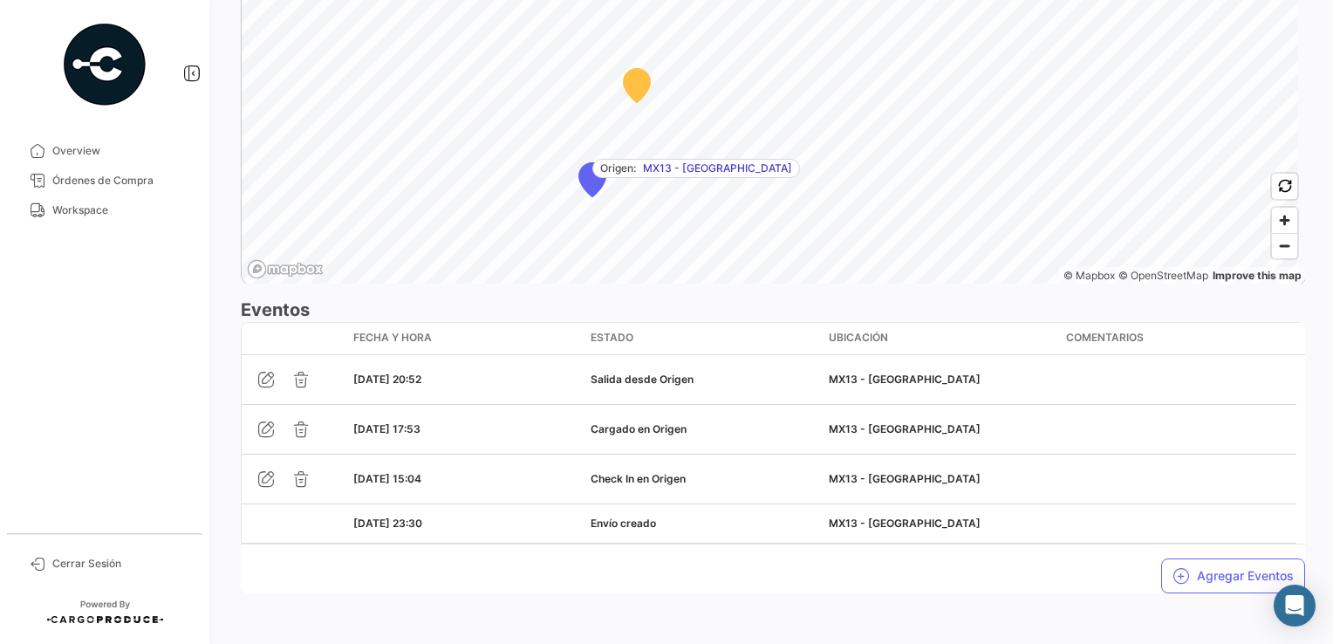
scroll to position [1261, 0]
click at [1196, 578] on button "Agregar Eventos" at bounding box center [1234, 575] width 144 height 35
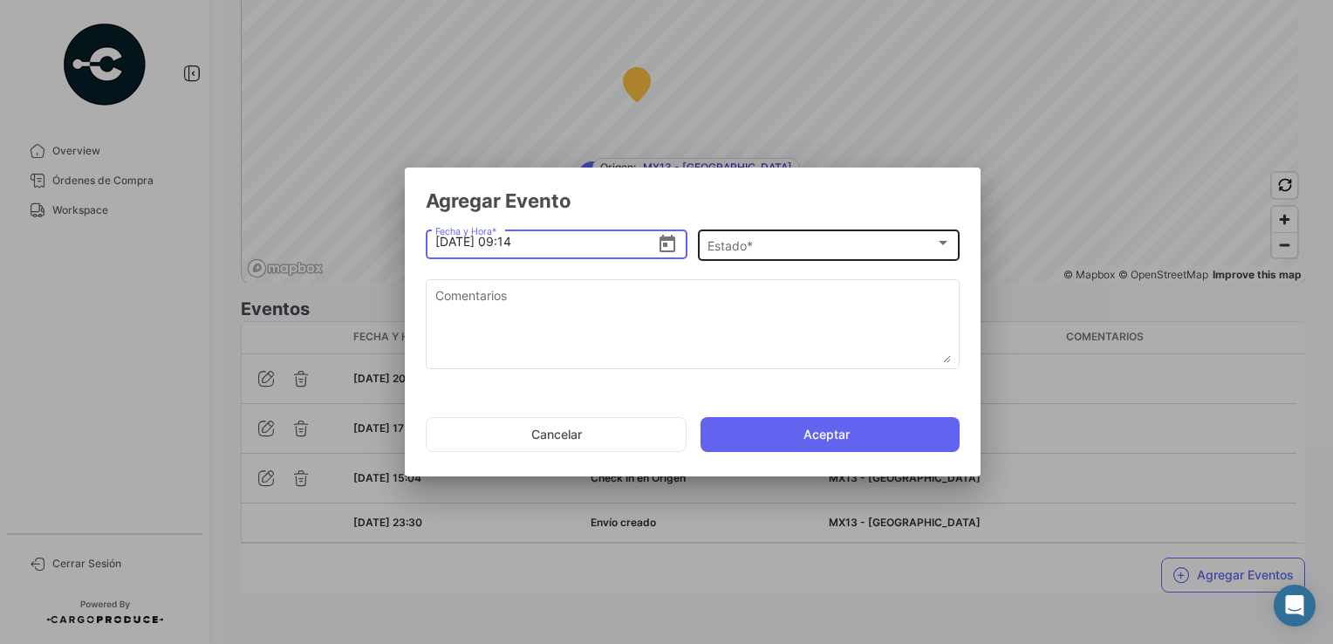
click at [749, 246] on span "Estado *" at bounding box center [822, 246] width 228 height 15
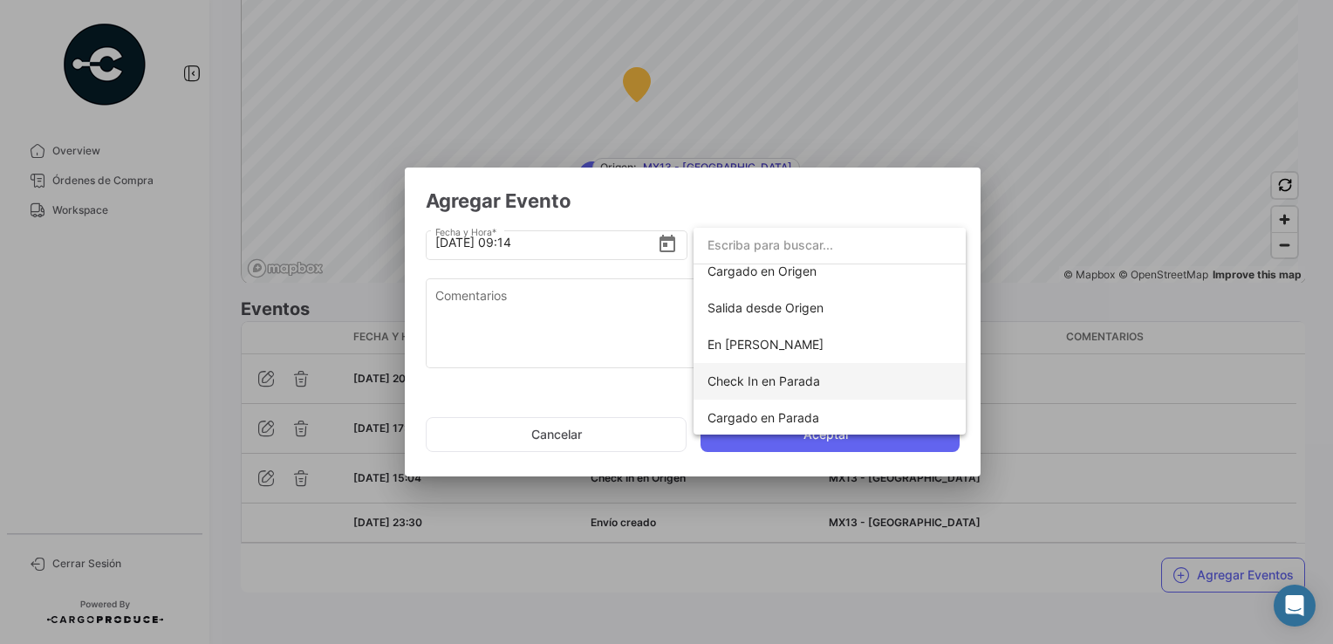
scroll to position [87, 0]
click at [764, 335] on span "En [PERSON_NAME]" at bounding box center [766, 341] width 116 height 15
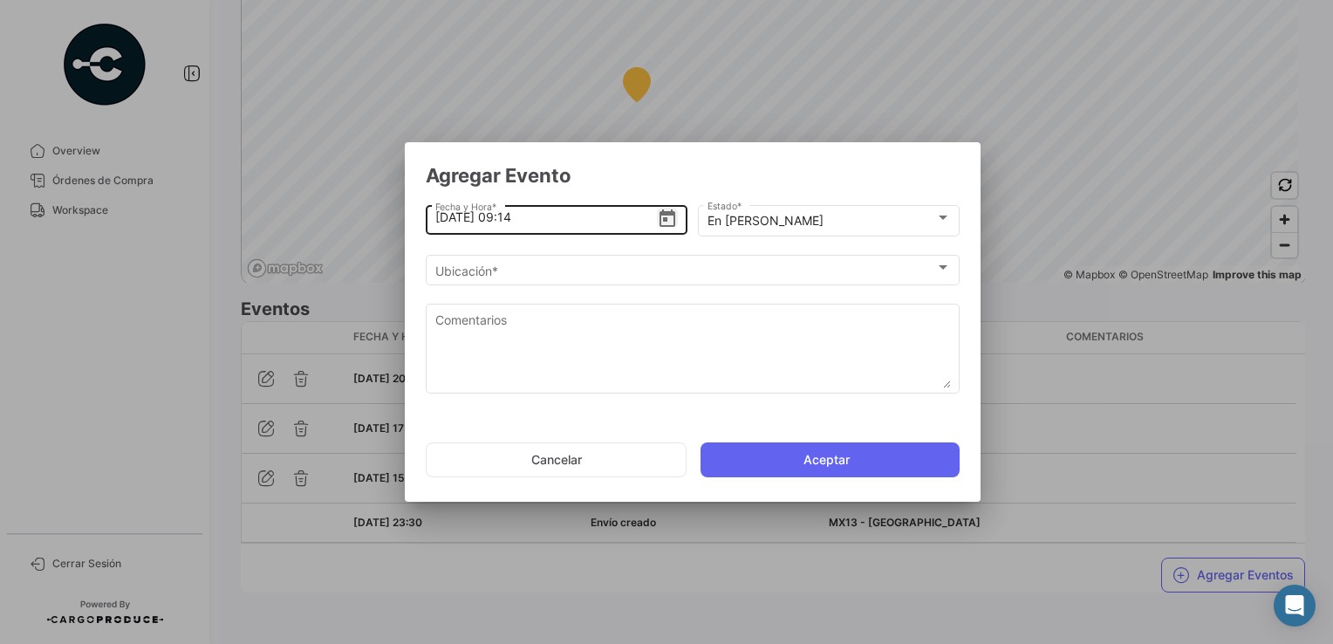
click at [668, 219] on icon "Open calendar" at bounding box center [667, 219] width 21 height 21
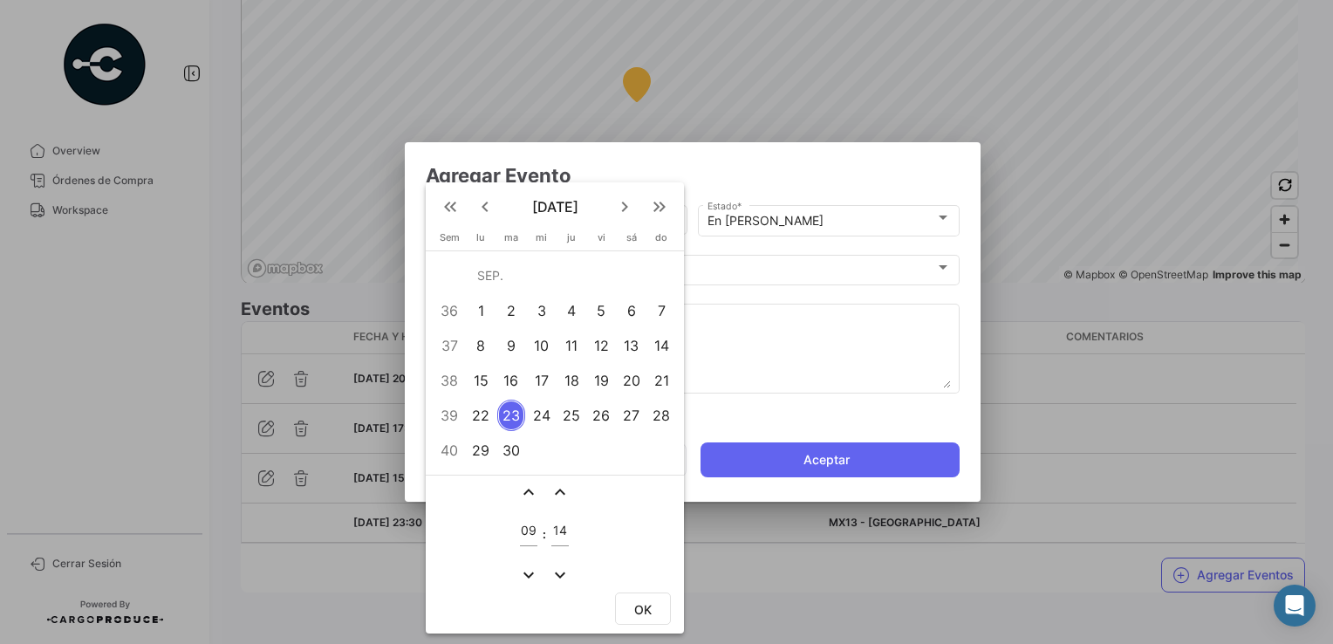
click at [480, 417] on div "22" at bounding box center [481, 415] width 27 height 31
click at [527, 575] on mat-icon "expand_more" at bounding box center [528, 575] width 21 height 21
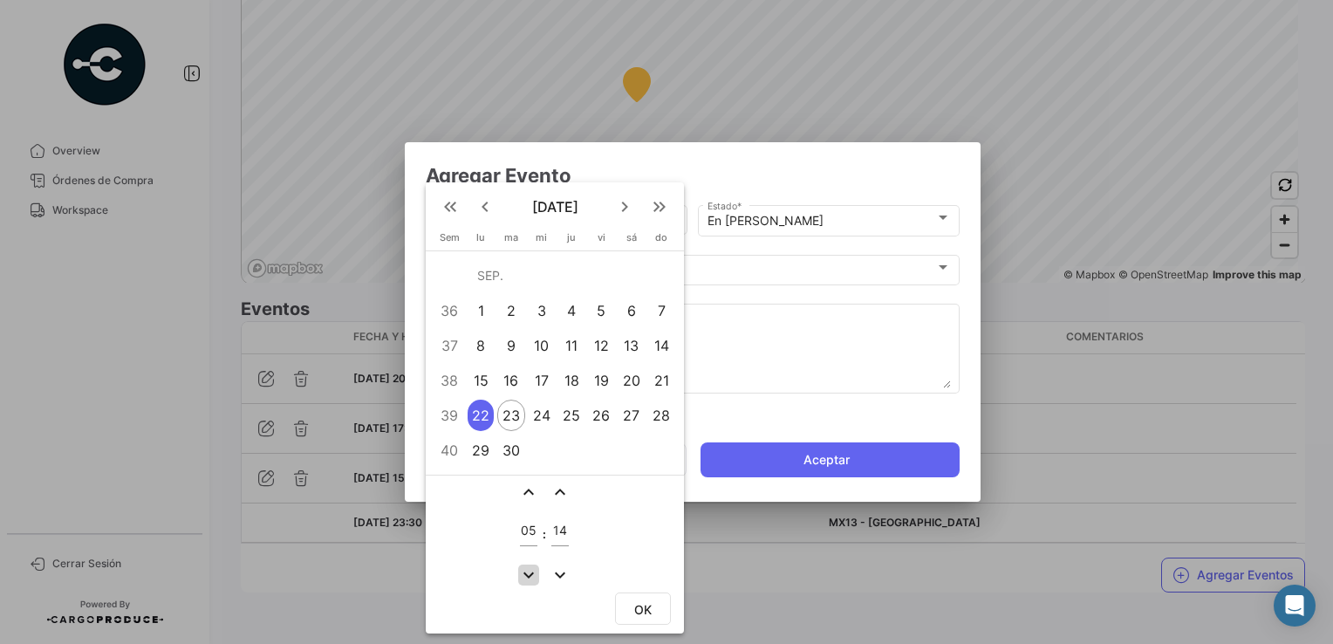
click at [527, 575] on mat-icon "expand_more" at bounding box center [528, 575] width 21 height 21
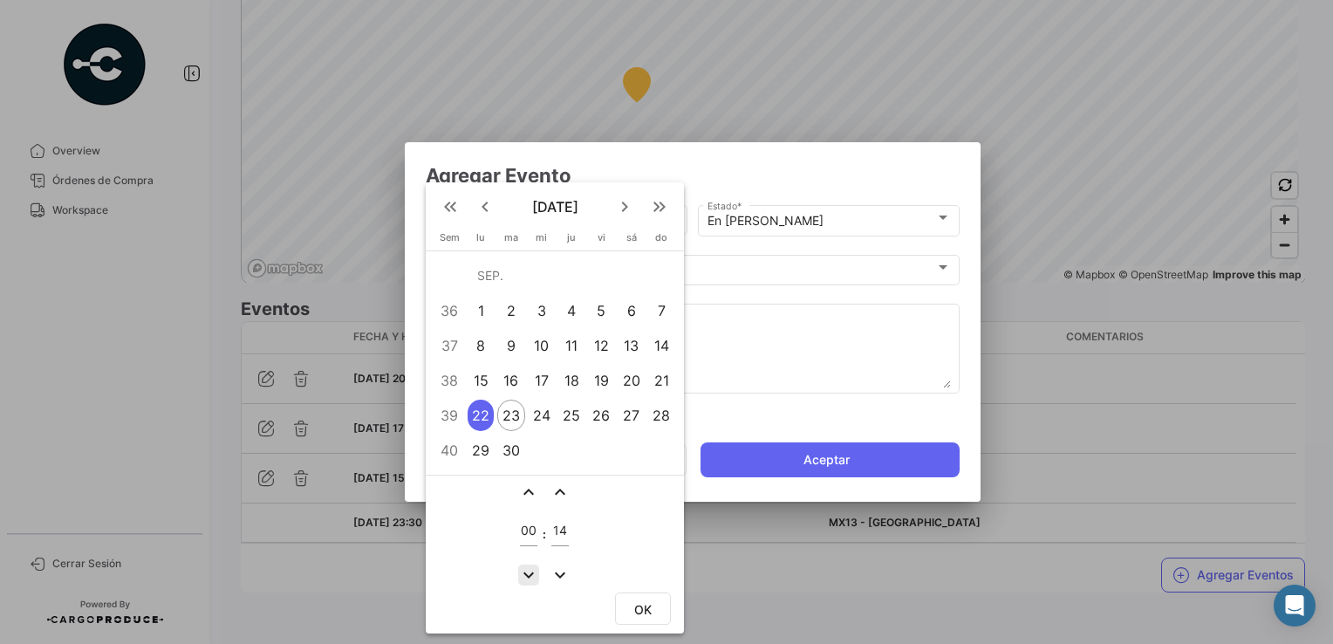
click at [527, 575] on mat-icon "expand_more" at bounding box center [528, 575] width 21 height 21
type input "22"
click at [627, 603] on button "OK" at bounding box center [643, 609] width 56 height 32
type input "[DATE] 22:14"
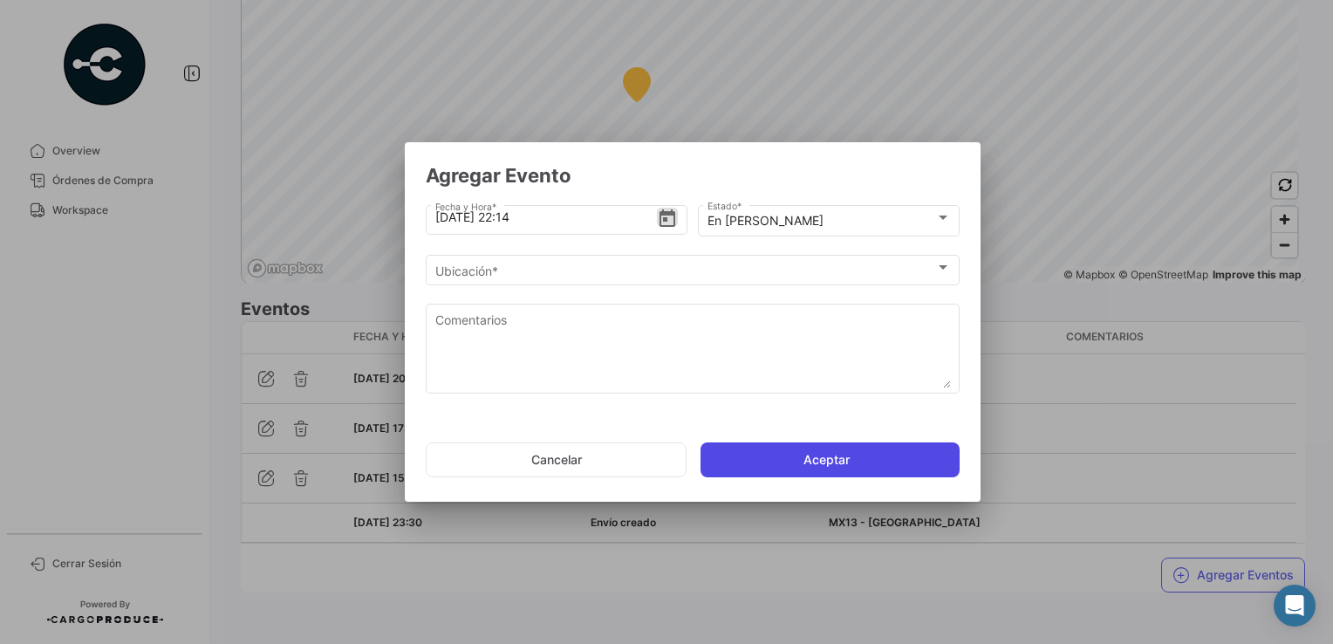
click at [776, 463] on button "Aceptar" at bounding box center [830, 459] width 259 height 35
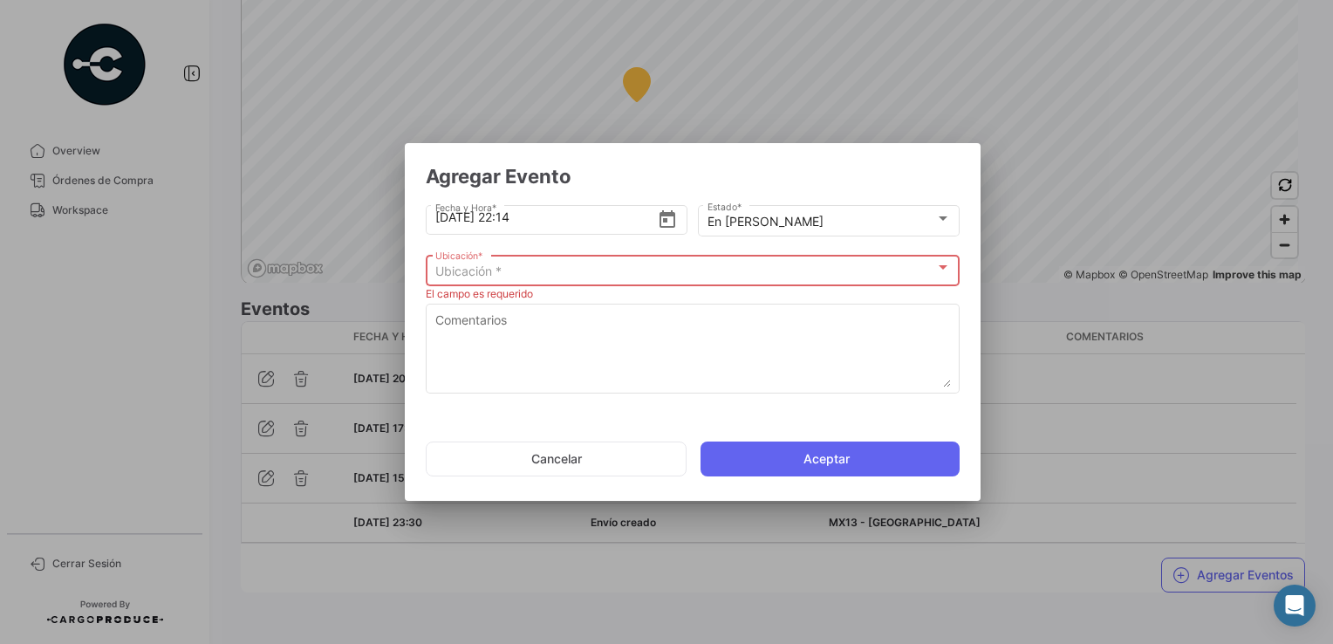
click at [569, 272] on div "Ubicación *" at bounding box center [685, 271] width 500 height 15
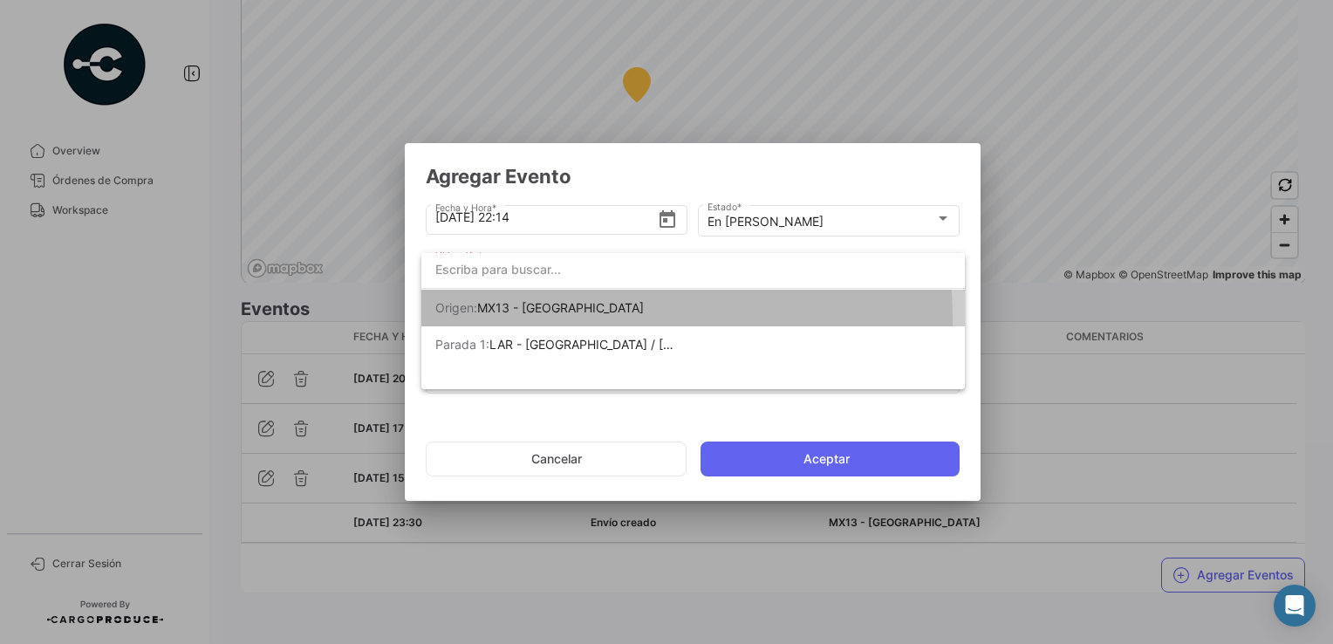
click at [559, 319] on span "Origen: MX13 - [GEOGRAPHIC_DATA]" at bounding box center [557, 308] width 244 height 37
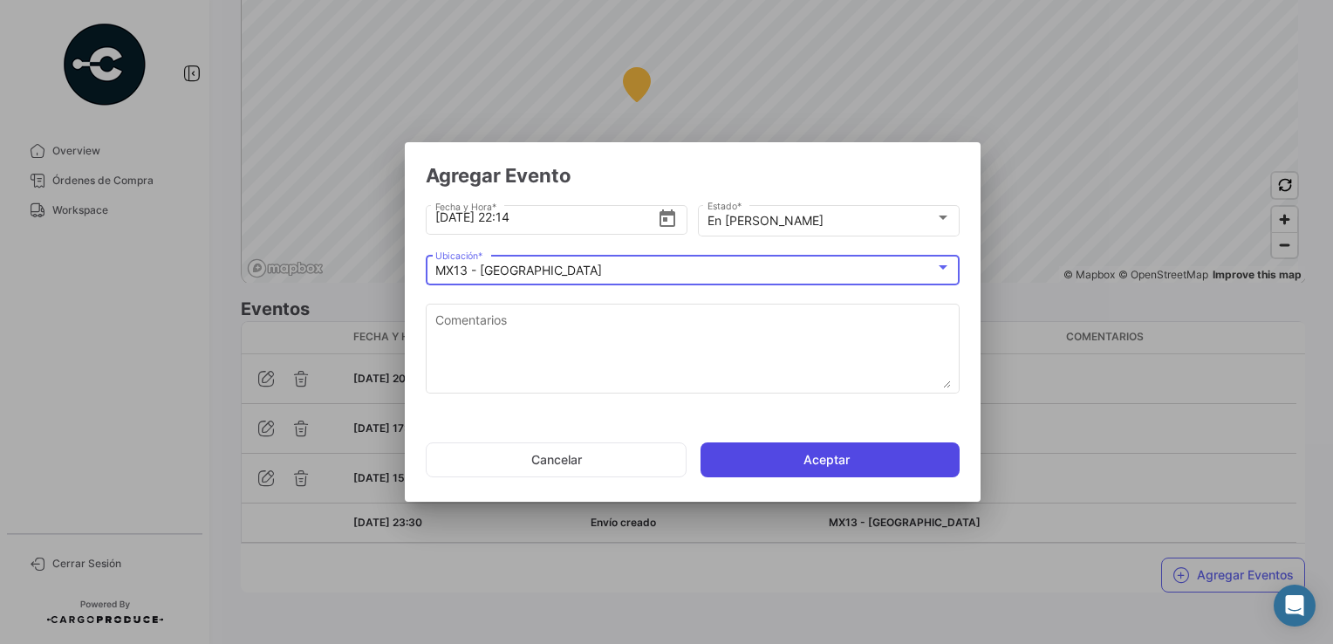
click at [785, 463] on button "Aceptar" at bounding box center [830, 459] width 259 height 35
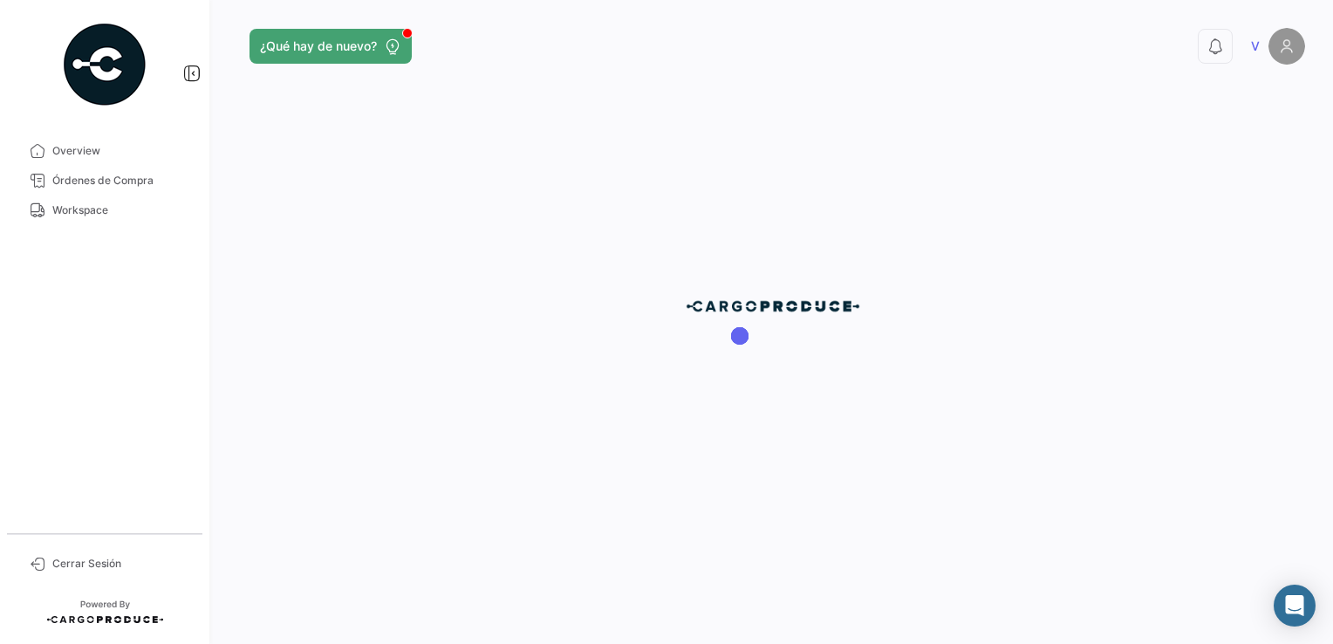
scroll to position [0, 0]
